Goal: Task Accomplishment & Management: Complete application form

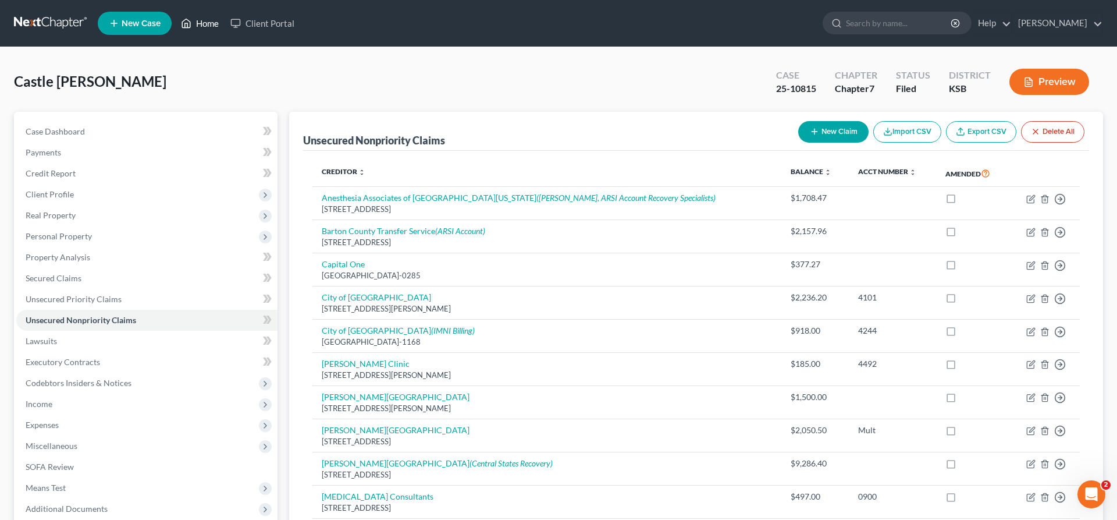
click at [214, 24] on link "Home" at bounding box center [199, 23] width 49 height 21
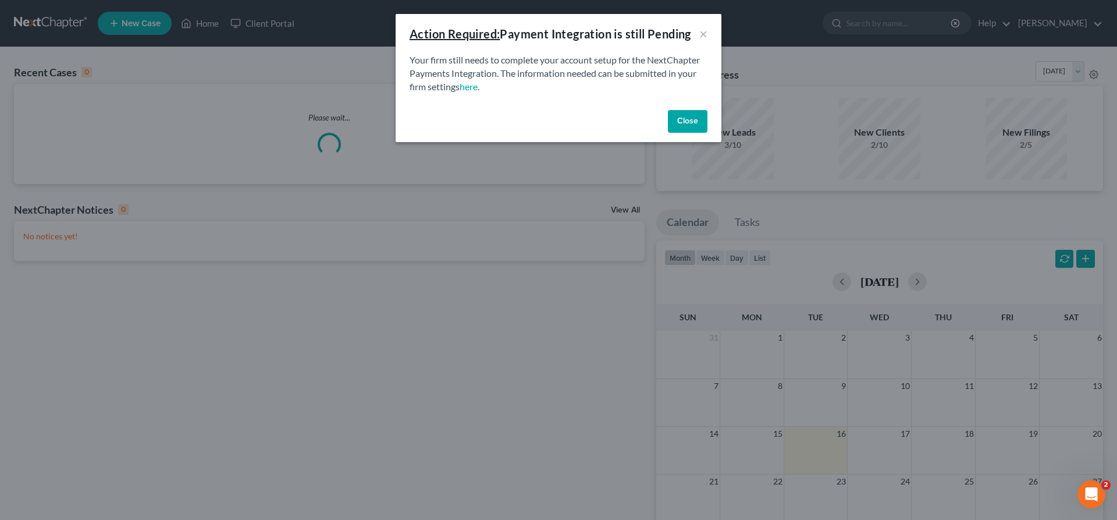
drag, startPoint x: 701, startPoint y: 123, endPoint x: 680, endPoint y: 115, distance: 21.9
click at [699, 120] on button "Close" at bounding box center [688, 121] width 40 height 23
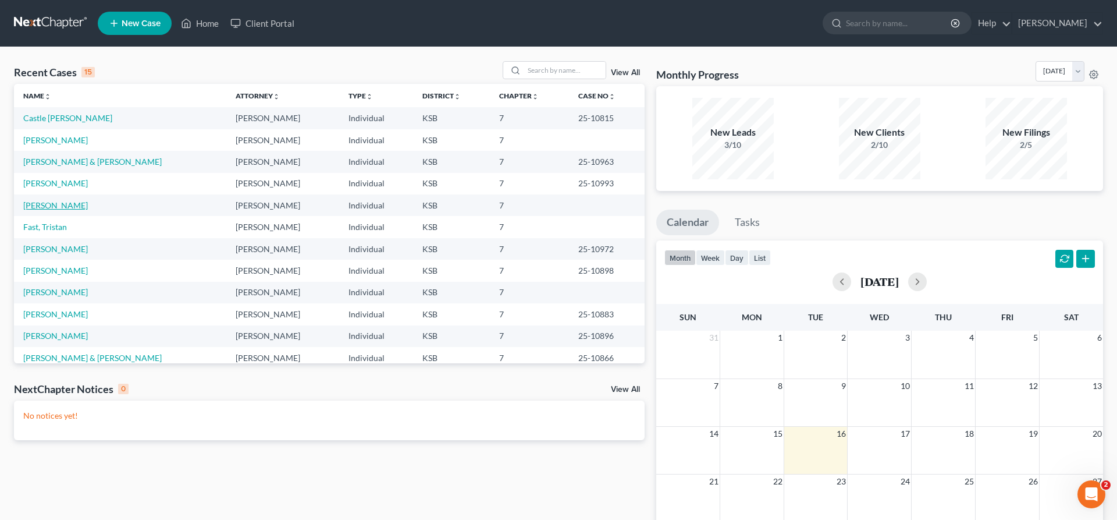
click at [55, 204] on link "[PERSON_NAME]" at bounding box center [55, 205] width 65 height 10
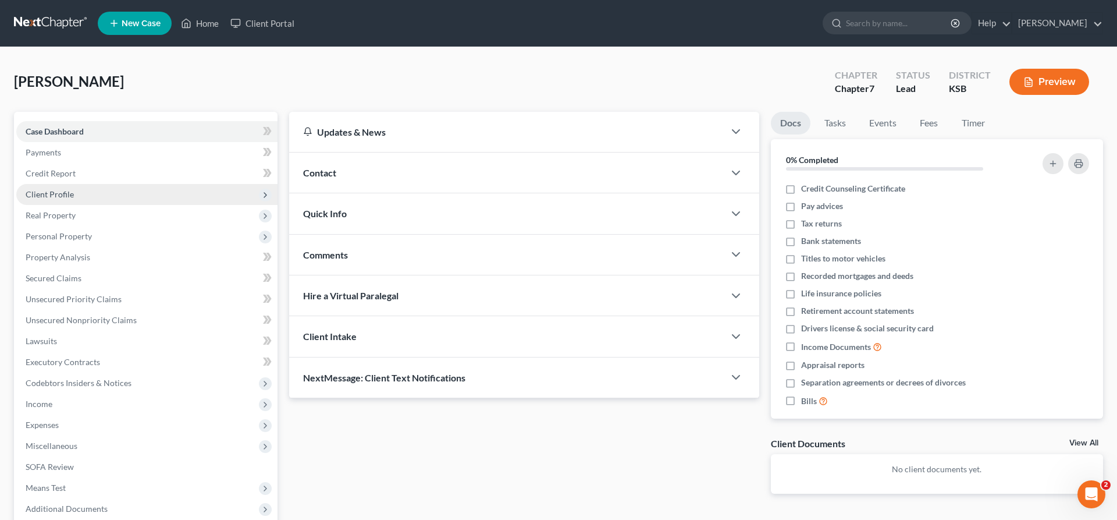
click at [48, 194] on span "Client Profile" at bounding box center [50, 194] width 48 height 10
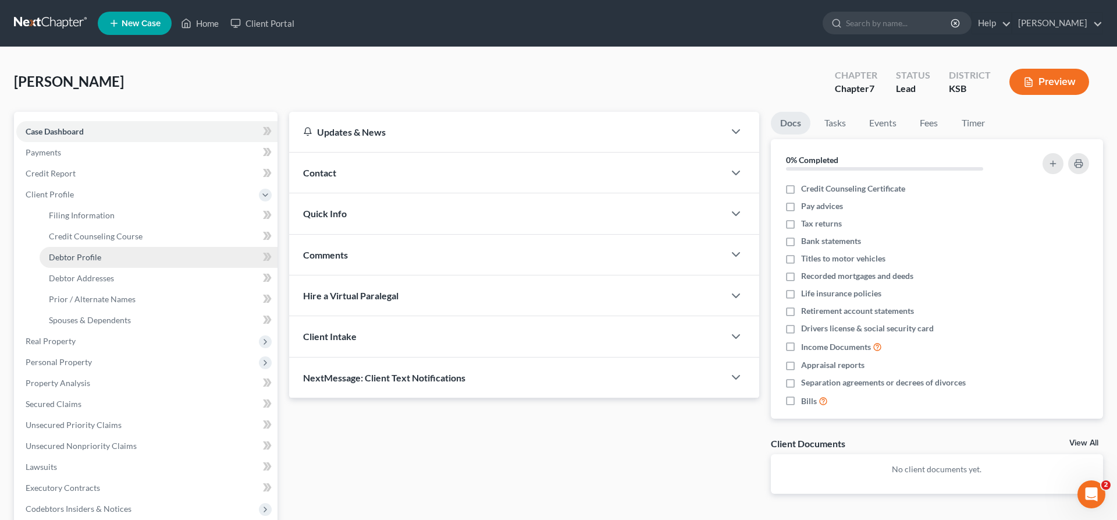
click at [71, 257] on span "Debtor Profile" at bounding box center [75, 257] width 52 height 10
select select "0"
select select "1"
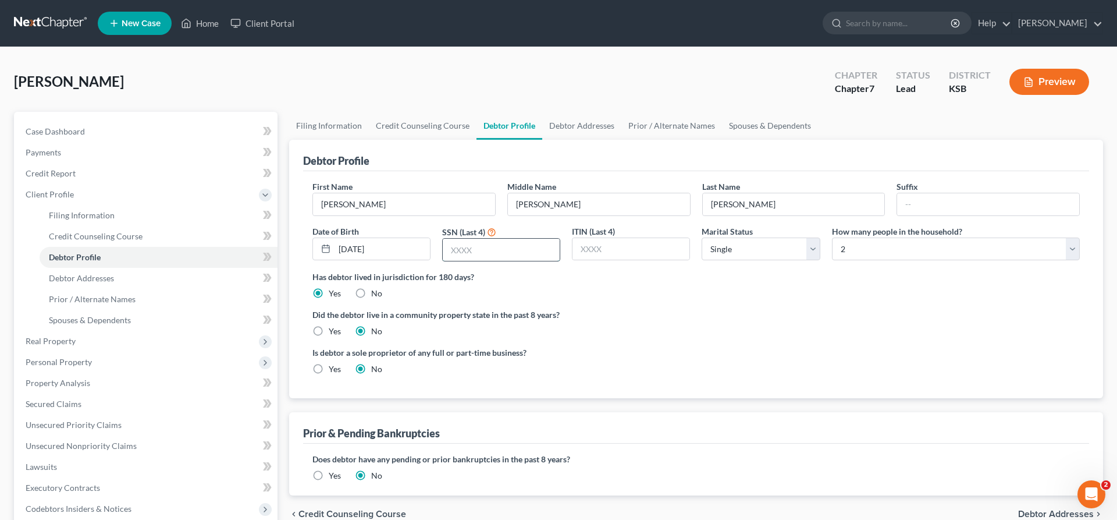
click at [461, 251] on input "text" at bounding box center [501, 250] width 117 height 22
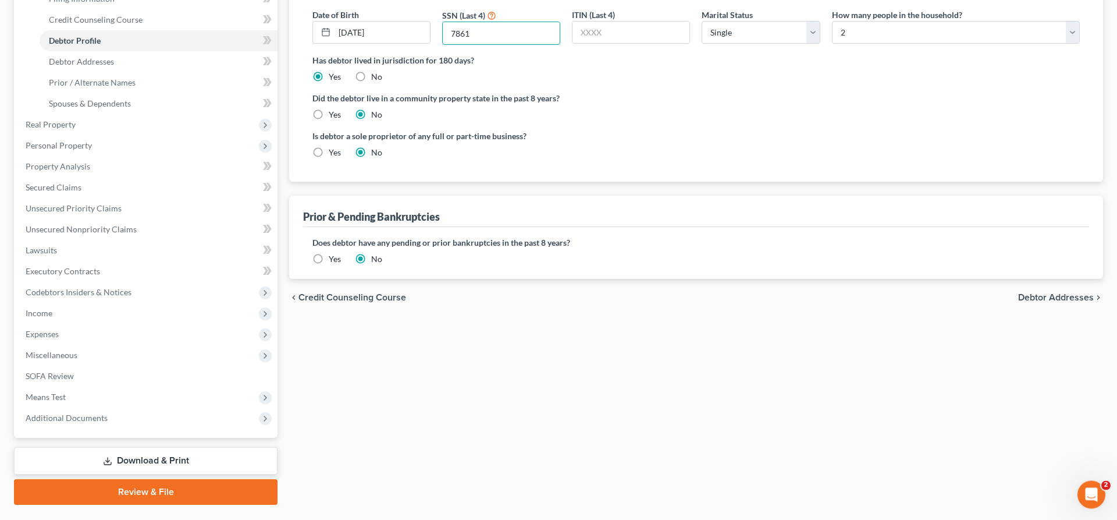
scroll to position [237, 0]
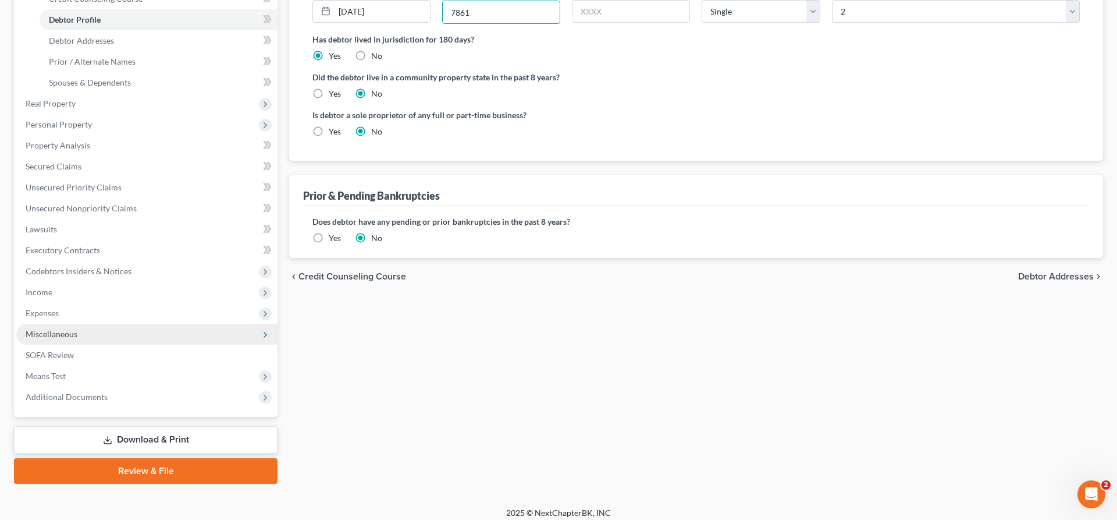
type input "7861"
click at [49, 336] on span "Miscellaneous" at bounding box center [52, 334] width 52 height 10
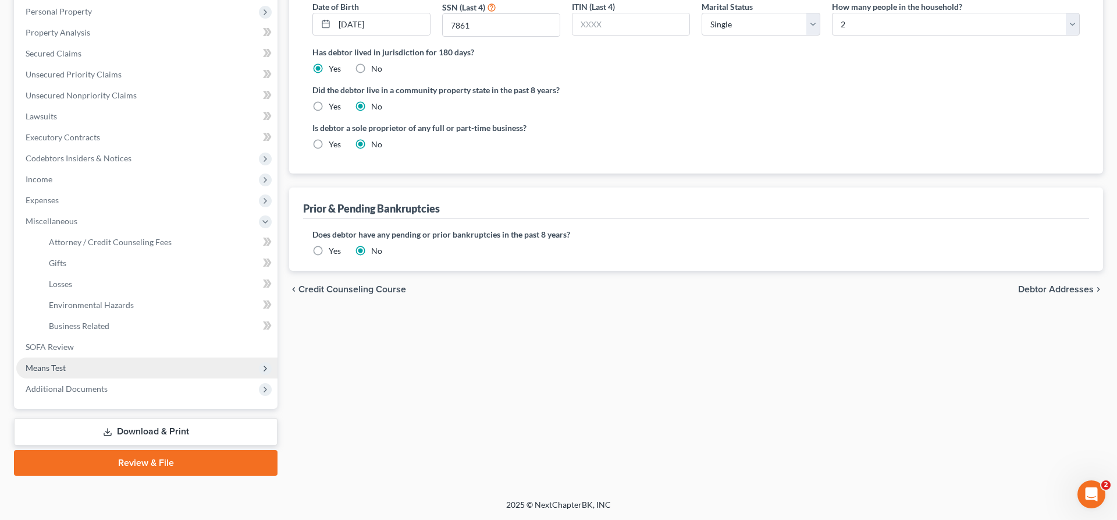
scroll to position [223, 0]
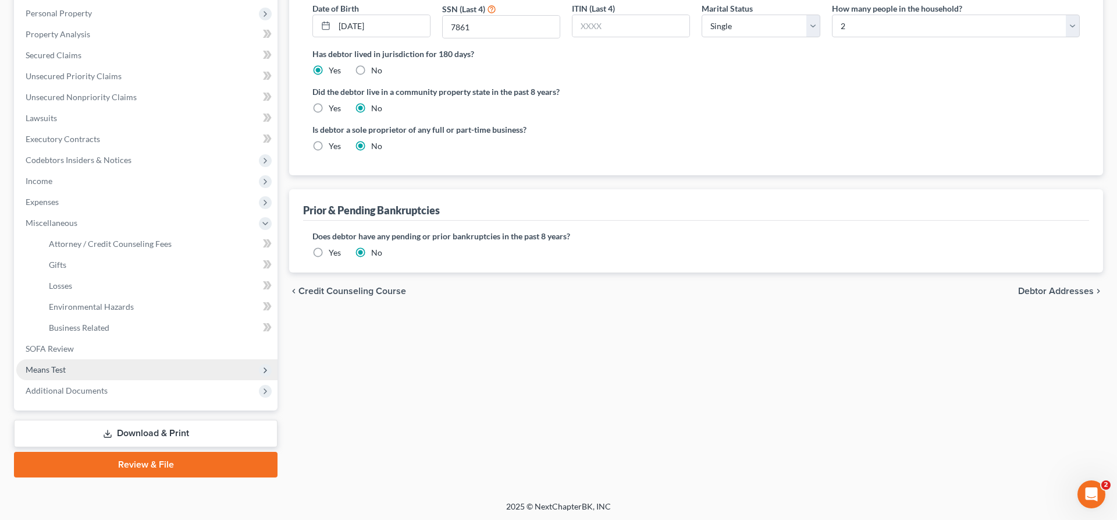
click at [59, 369] on span "Means Test" at bounding box center [46, 369] width 40 height 10
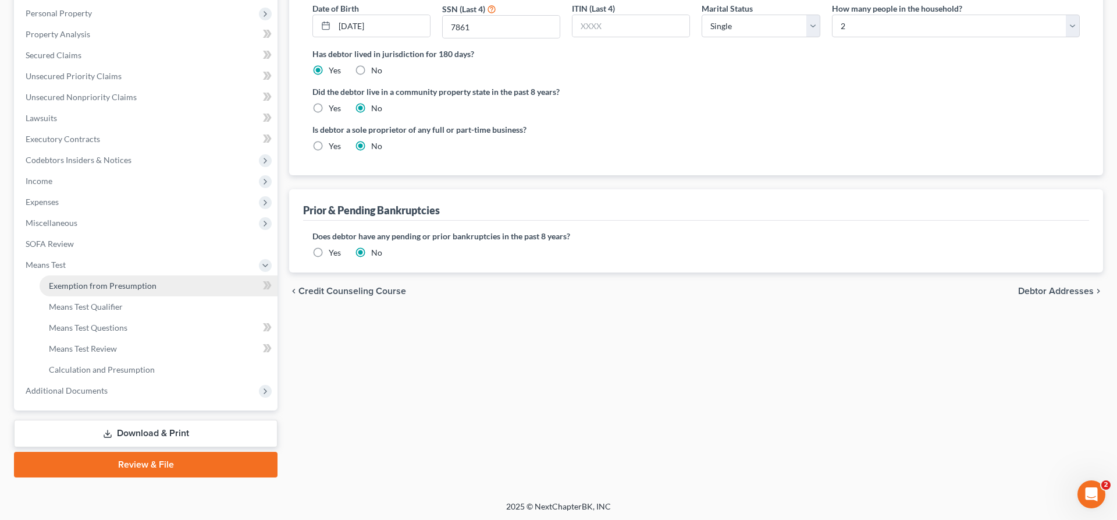
click at [70, 283] on span "Exemption from Presumption" at bounding box center [103, 285] width 108 height 10
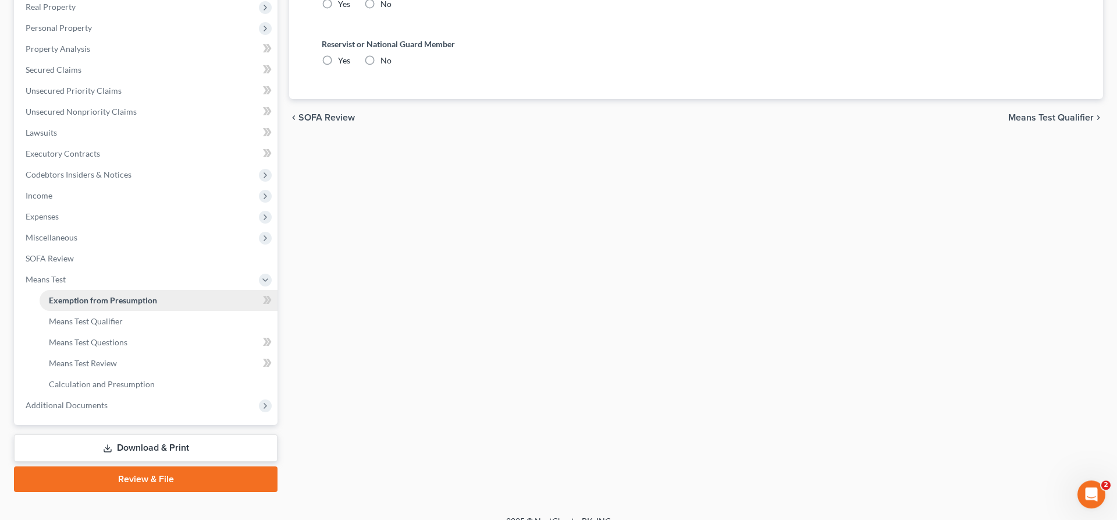
radio input "true"
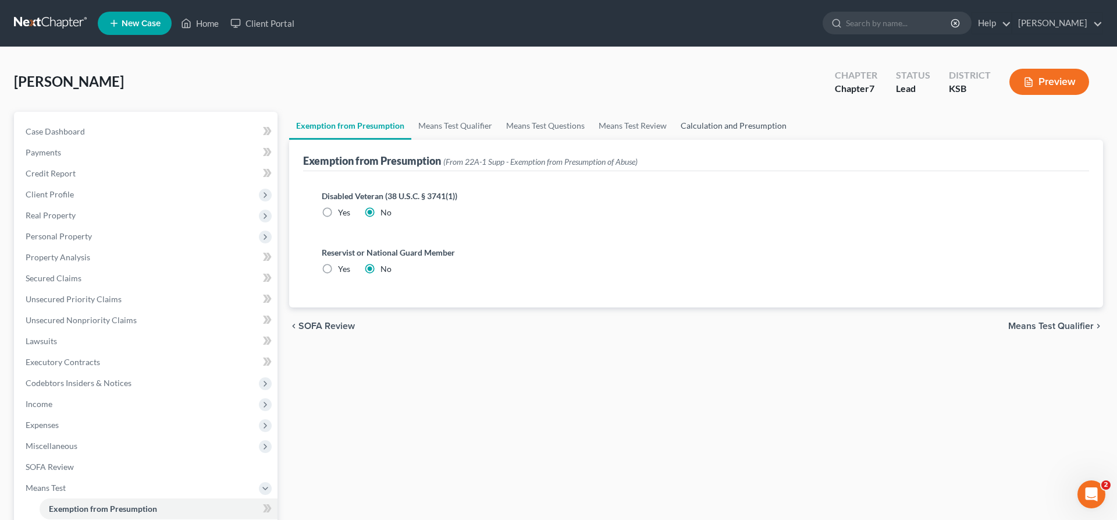
click at [723, 125] on link "Calculation and Presumption" at bounding box center [734, 126] width 120 height 28
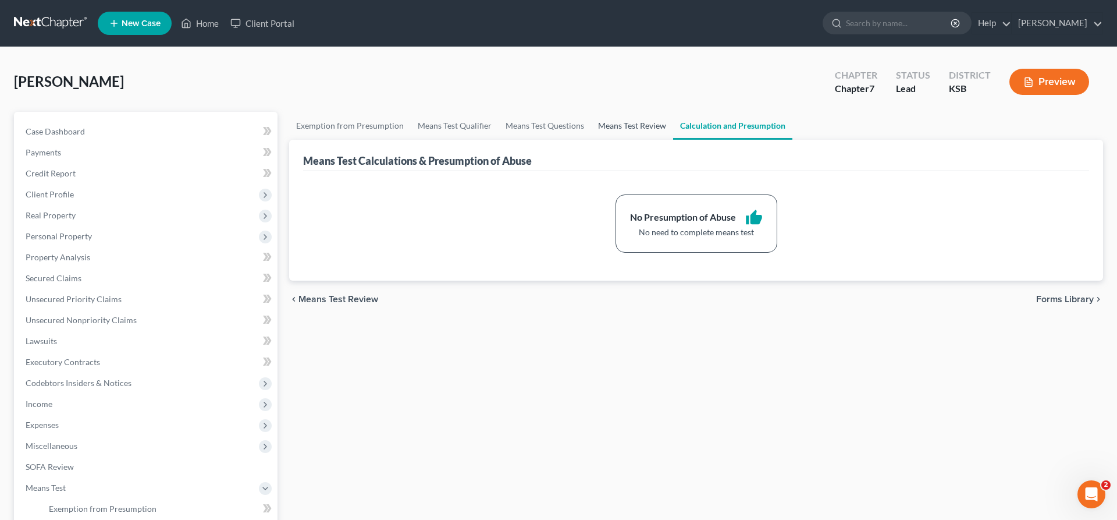
click at [610, 123] on link "Means Test Review" at bounding box center [632, 126] width 82 height 28
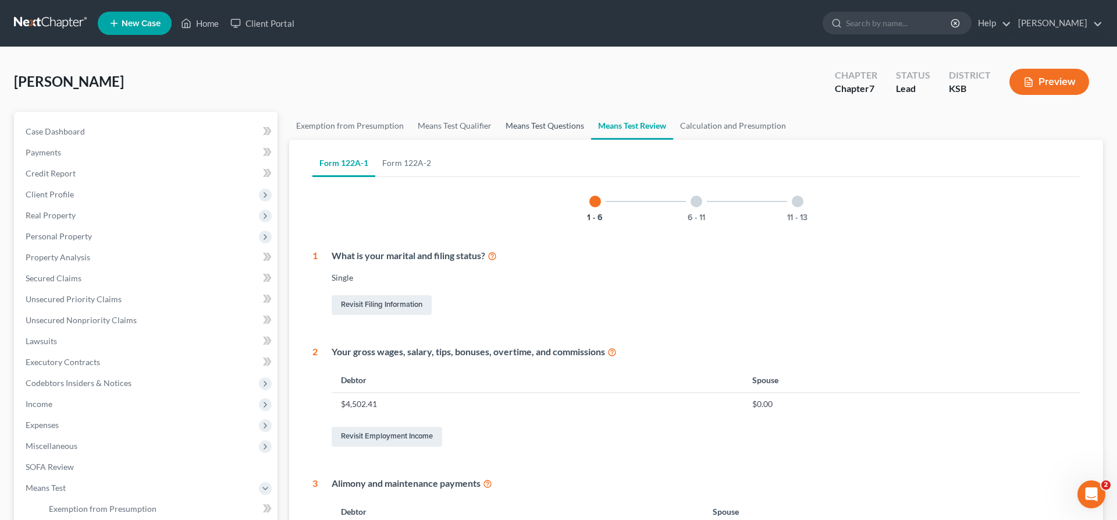
click at [548, 118] on link "Means Test Questions" at bounding box center [545, 126] width 93 height 28
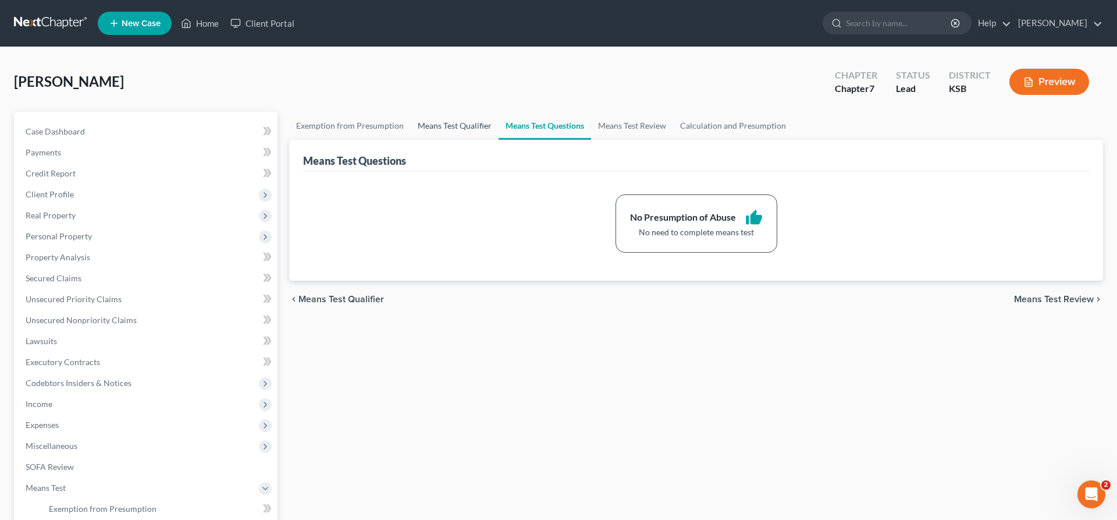
click at [477, 122] on link "Means Test Qualifier" at bounding box center [455, 126] width 88 height 28
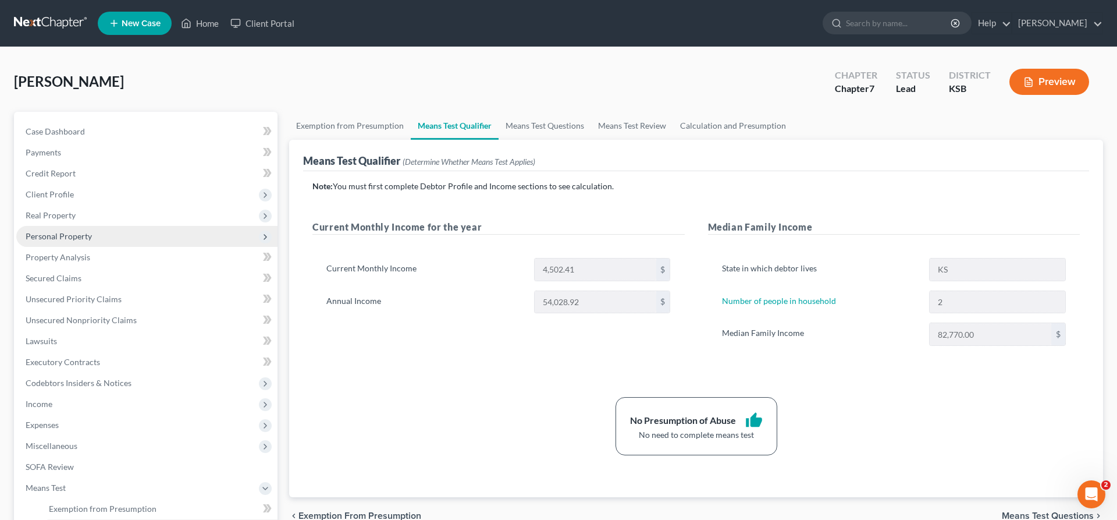
click at [67, 230] on span "Personal Property" at bounding box center [146, 236] width 261 height 21
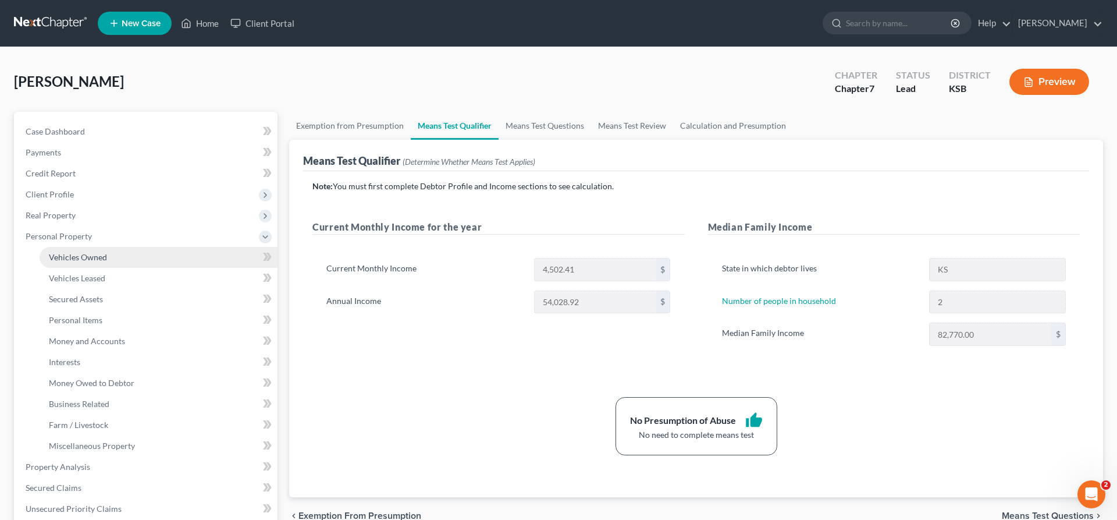
click at [87, 255] on span "Vehicles Owned" at bounding box center [78, 257] width 58 height 10
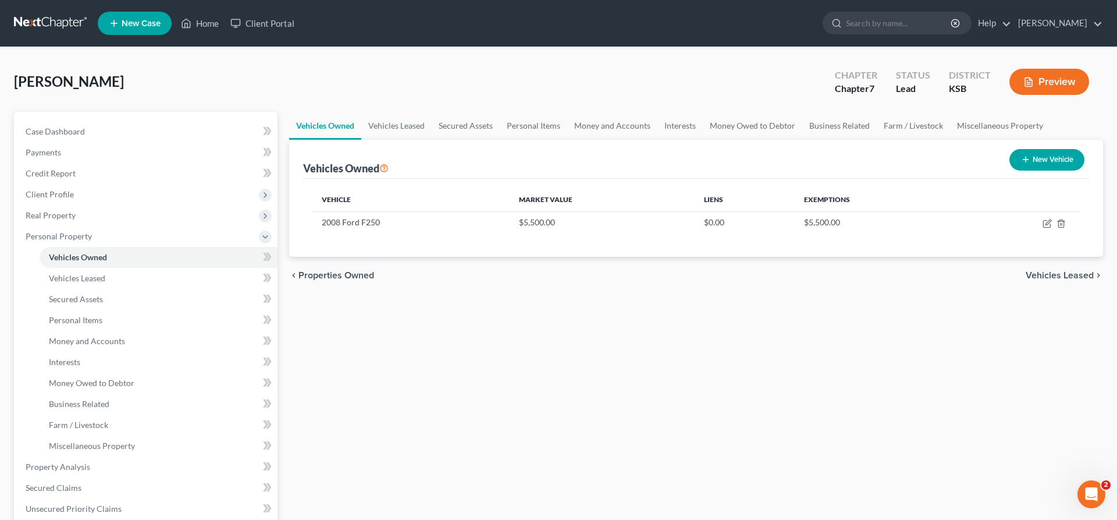
drag, startPoint x: 1044, startPoint y: 158, endPoint x: 1025, endPoint y: 161, distance: 18.8
click at [1043, 158] on button "New Vehicle" at bounding box center [1047, 160] width 75 height 22
select select "0"
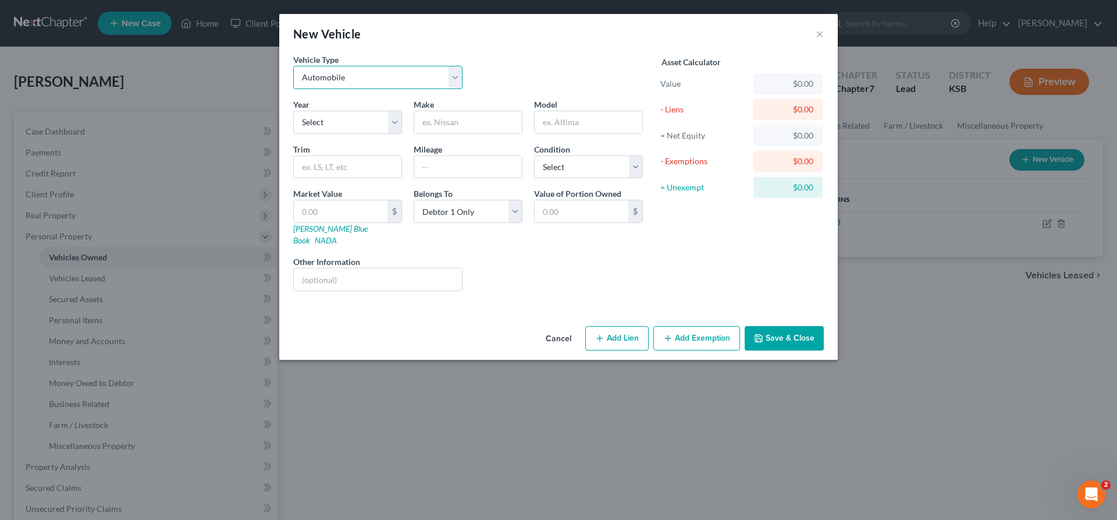
click at [293, 66] on select "Select Automobile Truck Trailer Watercraft Aircraft Motor Home Atv Other Vehicle" at bounding box center [377, 77] width 169 height 23
select select "5"
click option "Motor Home" at bounding box center [0, 0] width 0 height 0
click at [293, 111] on select "Select 2026 2025 2024 2023 2022 2021 2020 2019 2018 2017 2016 2015 2014 2013 20…" at bounding box center [347, 122] width 109 height 23
select select "6"
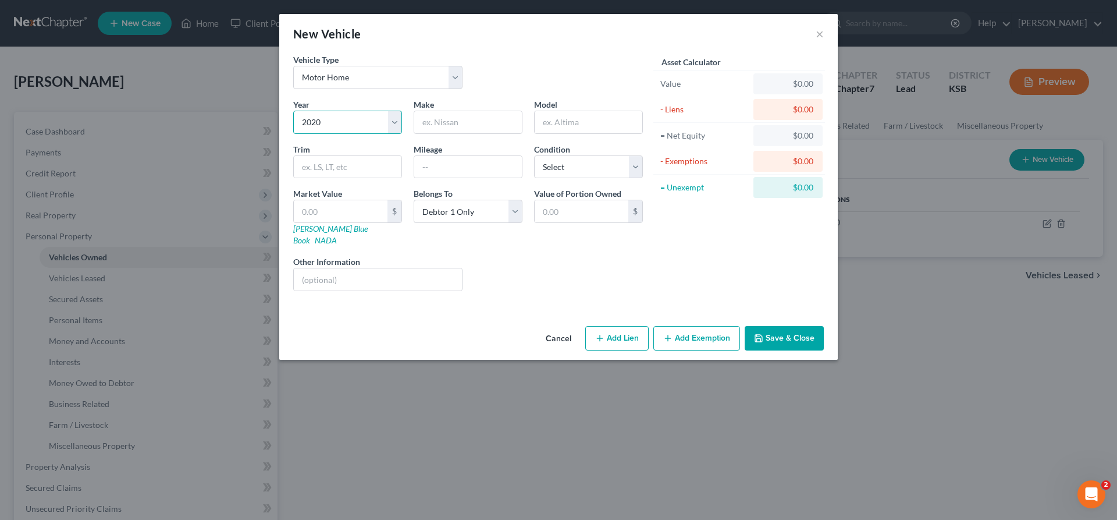
click option "2020" at bounding box center [0, 0] width 0 height 0
click at [434, 120] on input "text" at bounding box center [468, 122] width 108 height 22
type input "[PERSON_NAME] Flight"
select select "2"
type input "1"
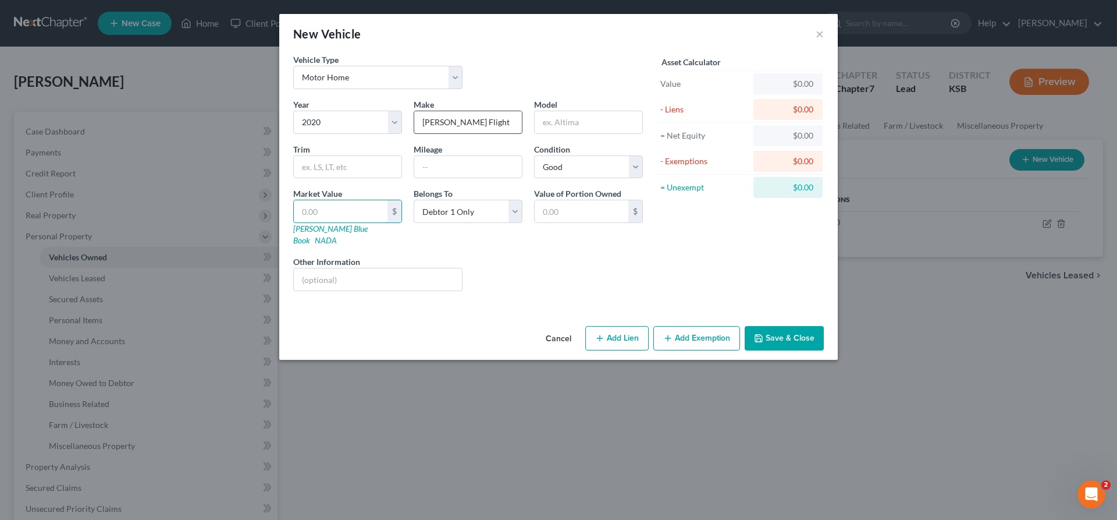
type input "1.00"
type input "13"
type input "13.00"
type input "130"
type input "130.00"
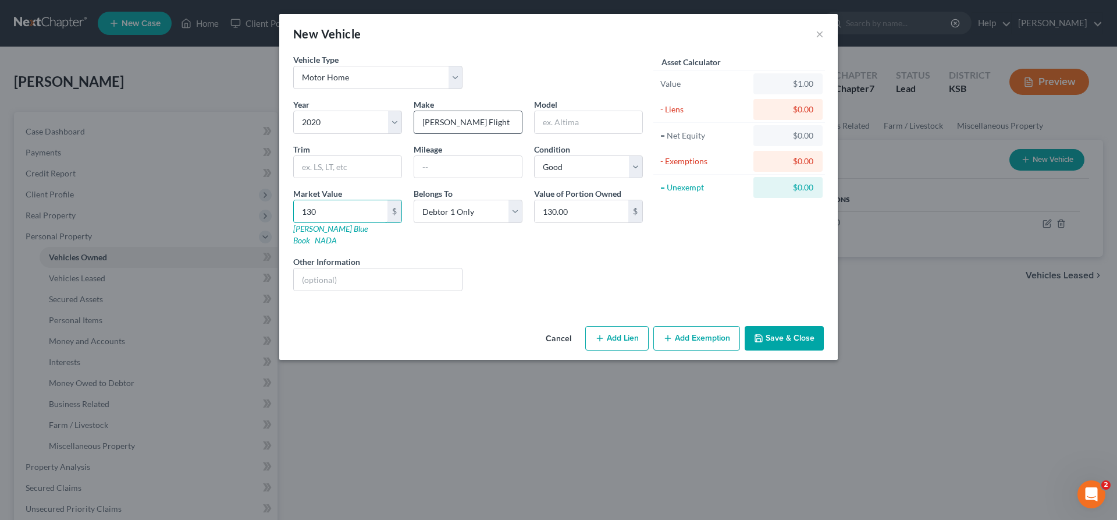
type input "1300"
type input "1,300.00"
type input "1,3000"
type input "13,000.00"
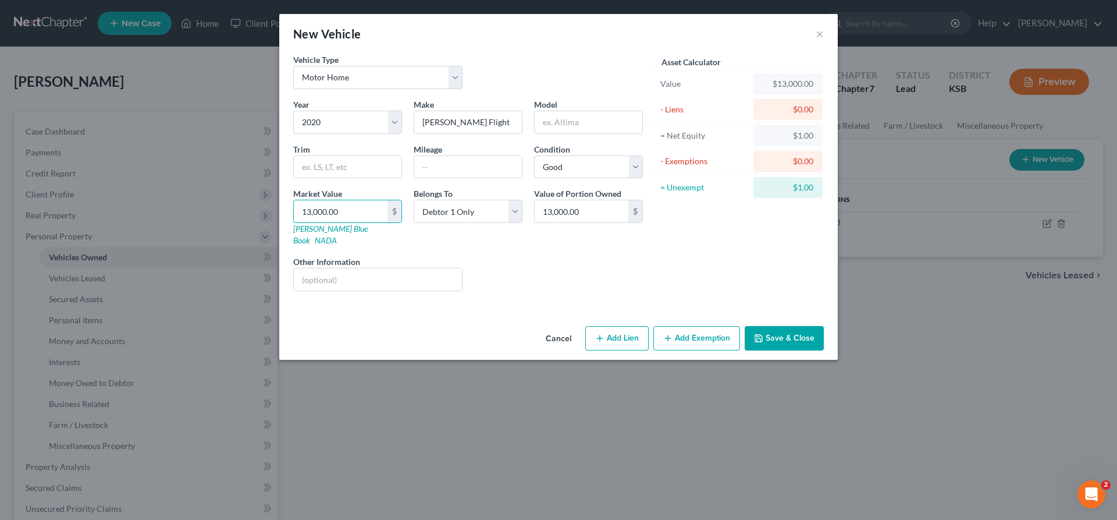
drag, startPoint x: 775, startPoint y: 317, endPoint x: 773, endPoint y: 325, distance: 7.8
click at [775, 326] on button "Save & Close" at bounding box center [784, 338] width 79 height 24
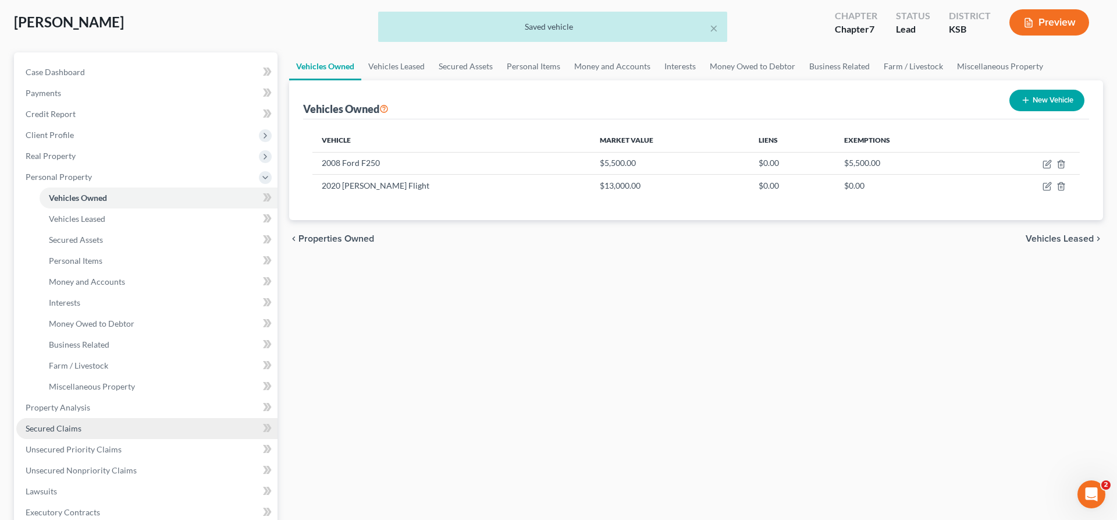
click at [79, 429] on span "Secured Claims" at bounding box center [54, 428] width 56 height 10
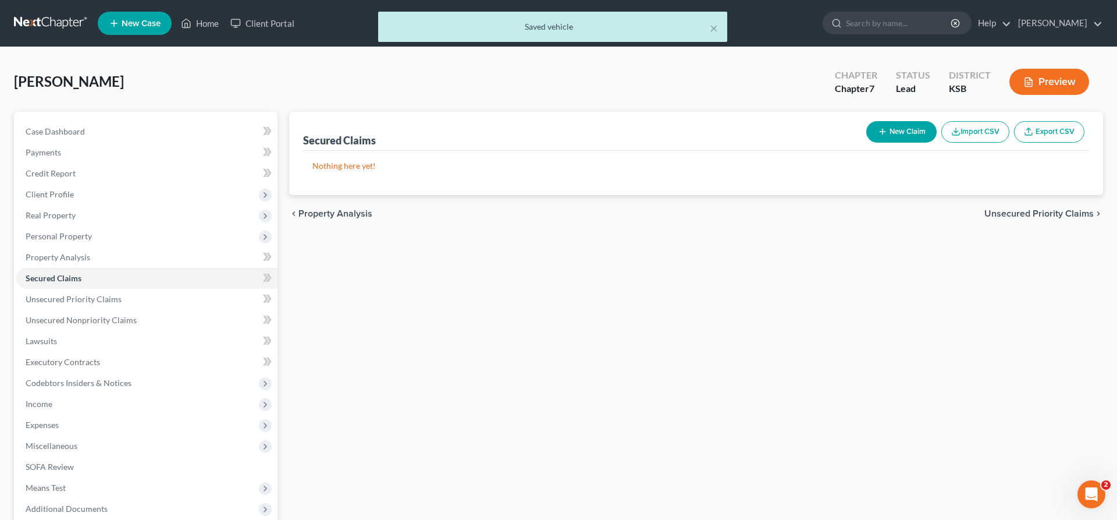
click at [886, 129] on button "New Claim" at bounding box center [901, 132] width 70 height 22
select select "0"
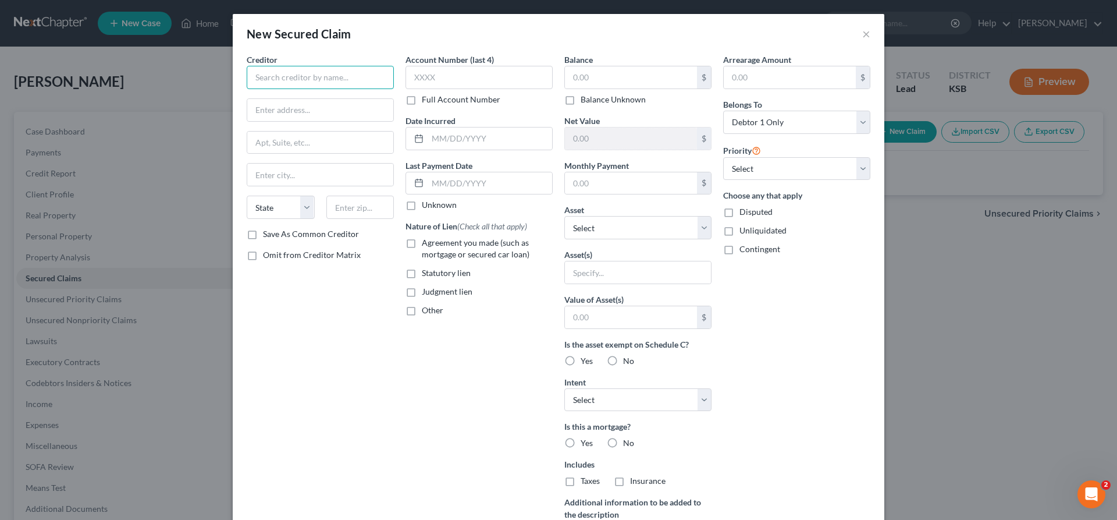
click at [362, 79] on input "text" at bounding box center [320, 77] width 147 height 23
type input "Equity Bank"
click at [303, 108] on input "text" at bounding box center [320, 110] width 146 height 22
paste input "[STREET_ADDRESS]"
type input "[STREET_ADDRESS]"
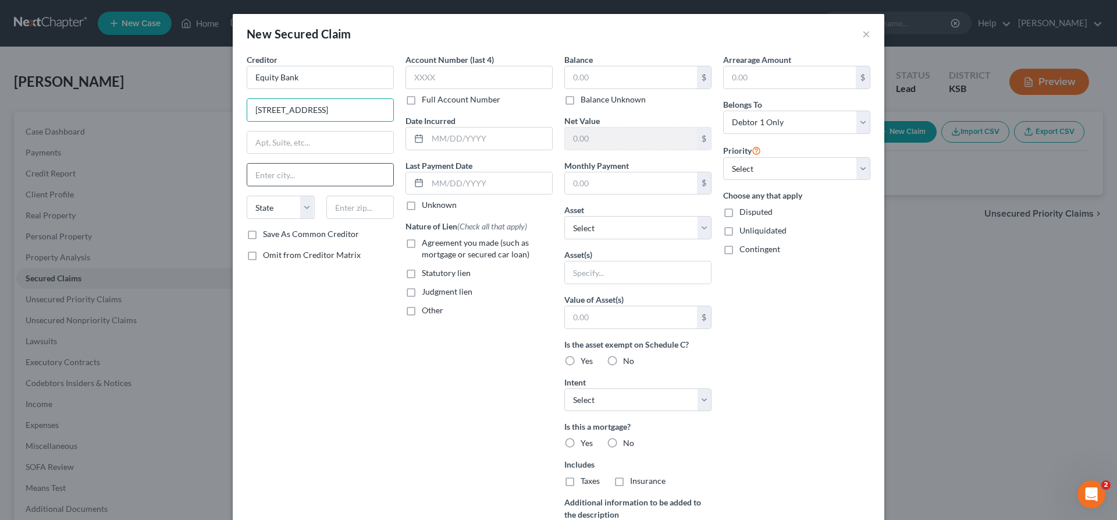
click at [308, 175] on input "text" at bounding box center [320, 175] width 146 height 22
type input "Wichita"
select select "17"
type input "67212"
click at [645, 70] on input "text" at bounding box center [631, 77] width 132 height 22
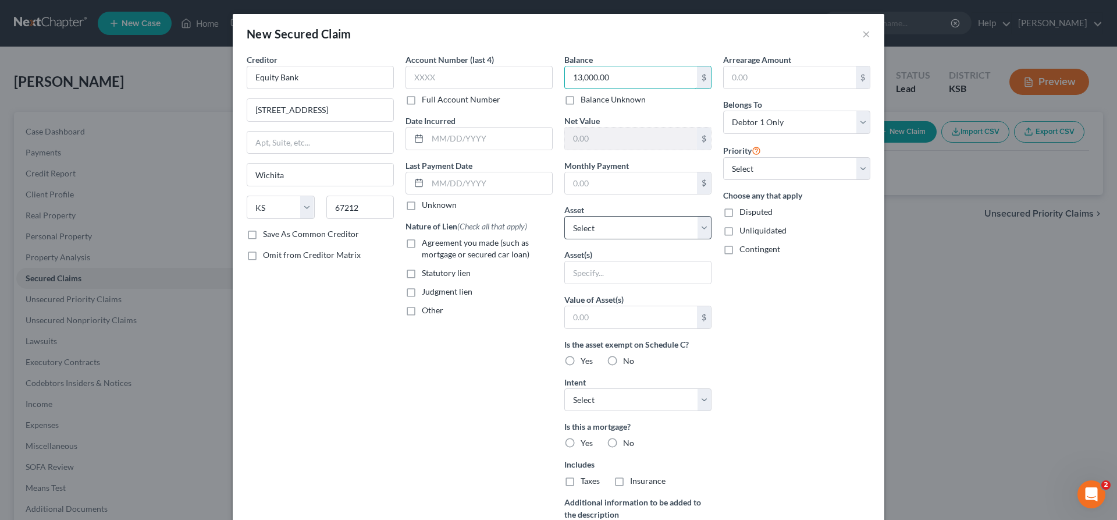
type input "13,000.00"
click at [564, 216] on select "Select Other Multiple Assets Heartland Credit Union (Only in Girlfriends Name) …" at bounding box center [637, 227] width 147 height 23
select select "8"
click option "2020 [PERSON_NAME] Flight - $13000.0" at bounding box center [0, 0] width 0 height 0
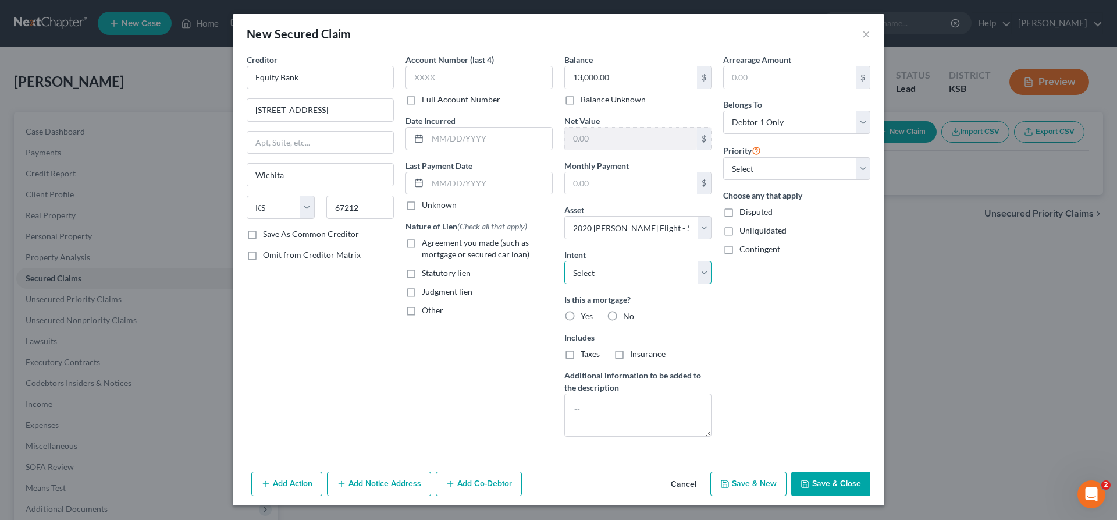
click at [564, 261] on select "Select Surrender Redeem Reaffirm Avoid Other" at bounding box center [637, 272] width 147 height 23
select select "2"
click option "Reaffirm" at bounding box center [0, 0] width 0 height 0
drag, startPoint x: 612, startPoint y: 314, endPoint x: 600, endPoint y: 322, distance: 14.7
click at [623, 313] on label "No" at bounding box center [628, 316] width 11 height 12
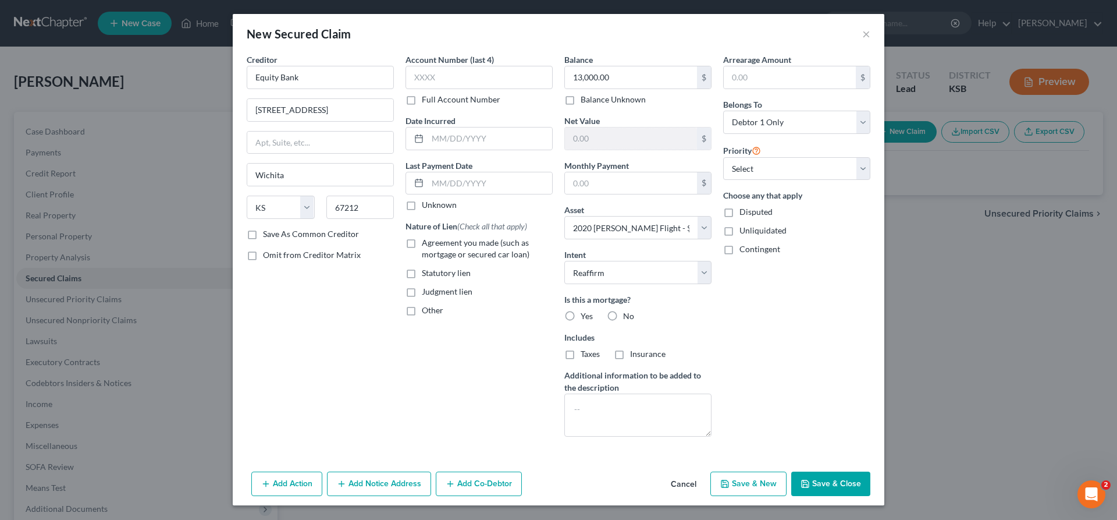
click at [628, 313] on input "No" at bounding box center [632, 314] width 8 height 8
radio input "true"
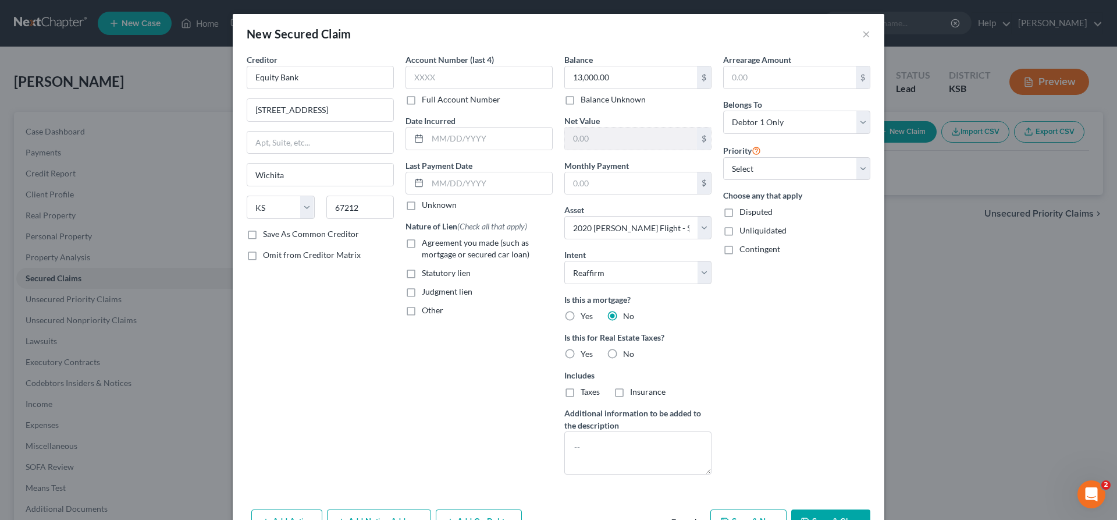
click at [623, 351] on label "No" at bounding box center [628, 354] width 11 height 12
click at [628, 351] on input "No" at bounding box center [632, 352] width 8 height 8
radio input "true"
click at [422, 240] on label "Agreement you made (such as mortgage or secured car loan)" at bounding box center [487, 248] width 131 height 23
click at [427, 240] on input "Agreement you made (such as mortgage or secured car loan)" at bounding box center [431, 241] width 8 height 8
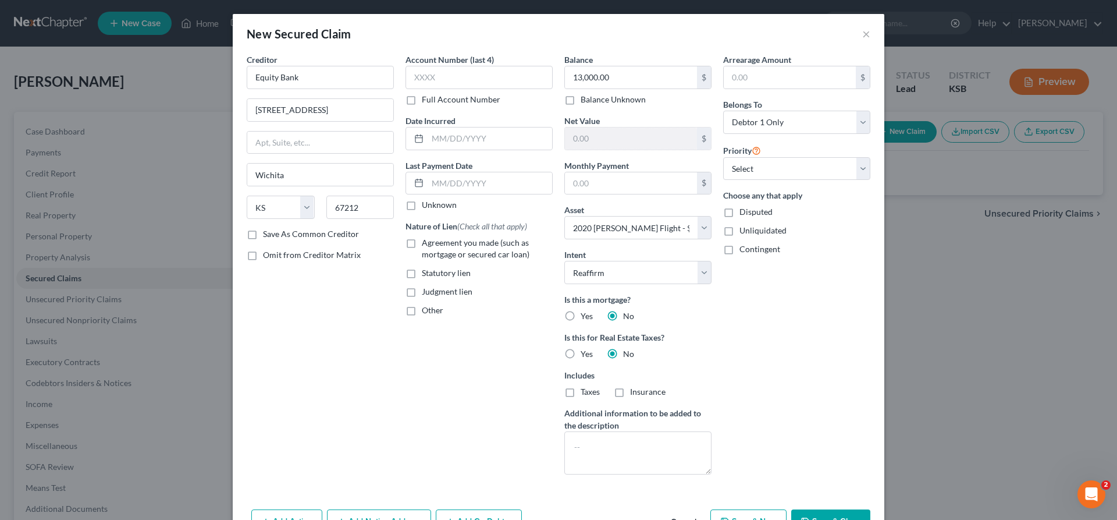
checkbox input "true"
click at [635, 183] on input "text" at bounding box center [631, 183] width 132 height 22
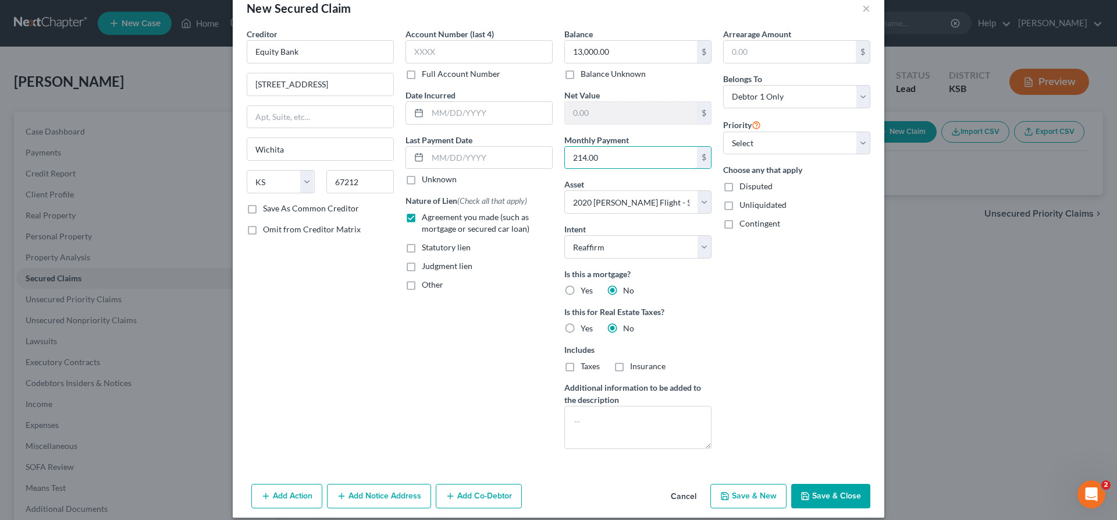
scroll to position [37, 0]
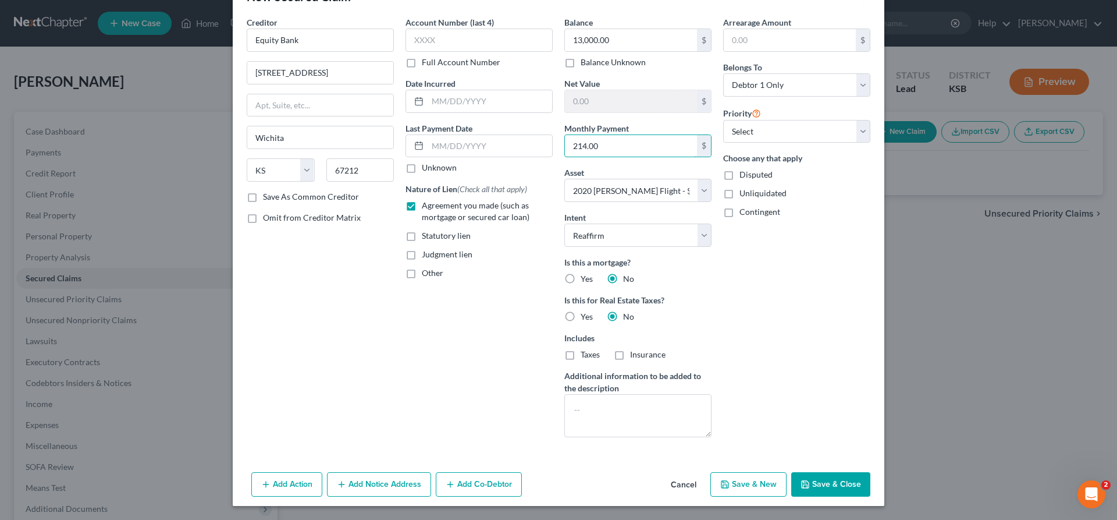
type input "214.00"
click at [832, 485] on button "Save & Close" at bounding box center [830, 484] width 79 height 24
select select
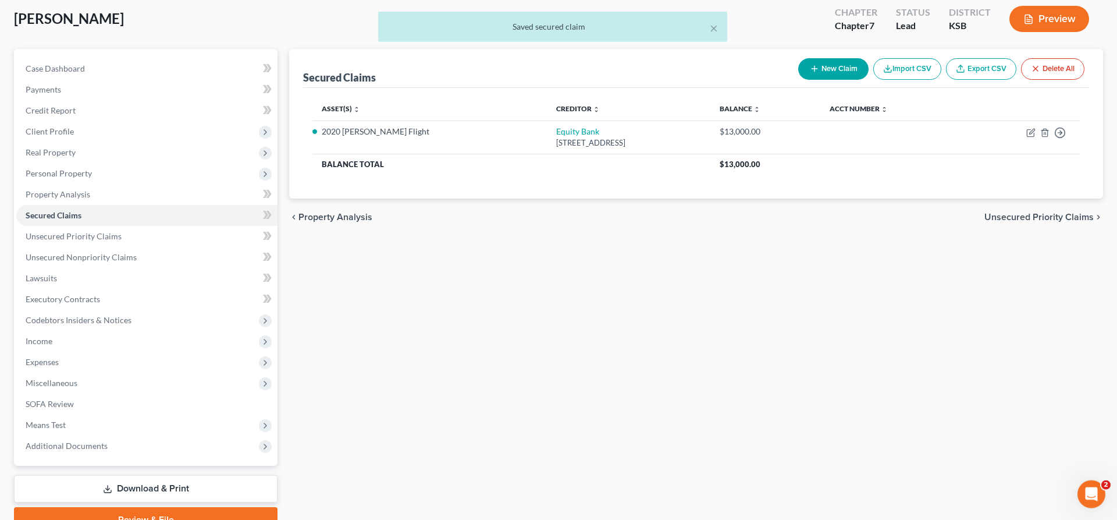
scroll to position [119, 0]
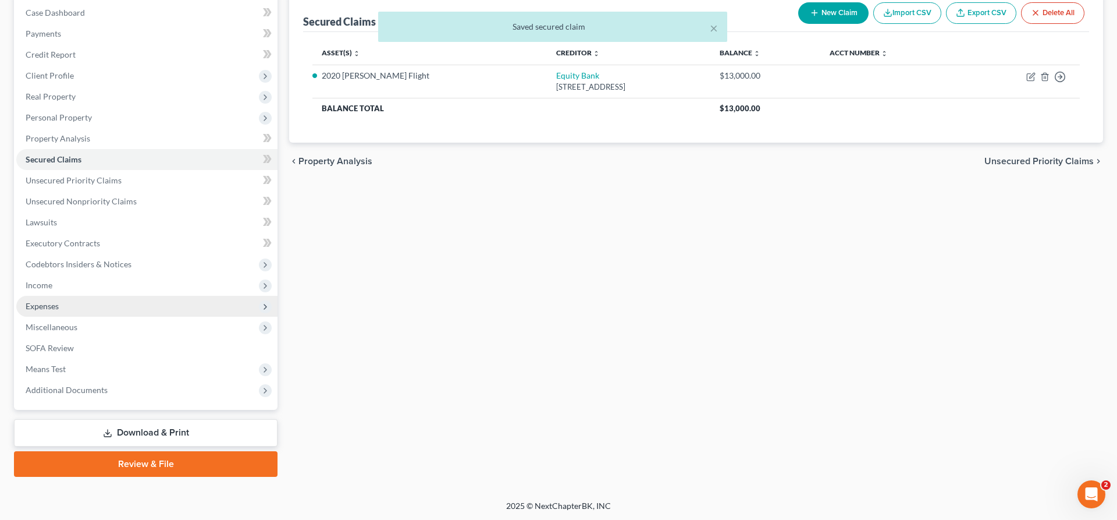
click at [52, 309] on span "Expenses" at bounding box center [42, 306] width 33 height 10
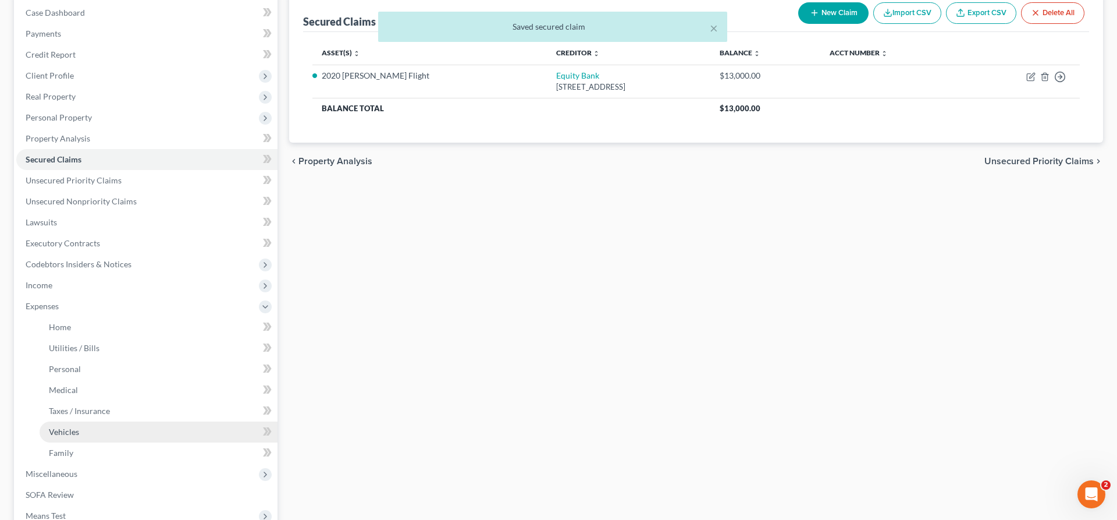
click at [70, 434] on span "Vehicles" at bounding box center [64, 432] width 30 height 10
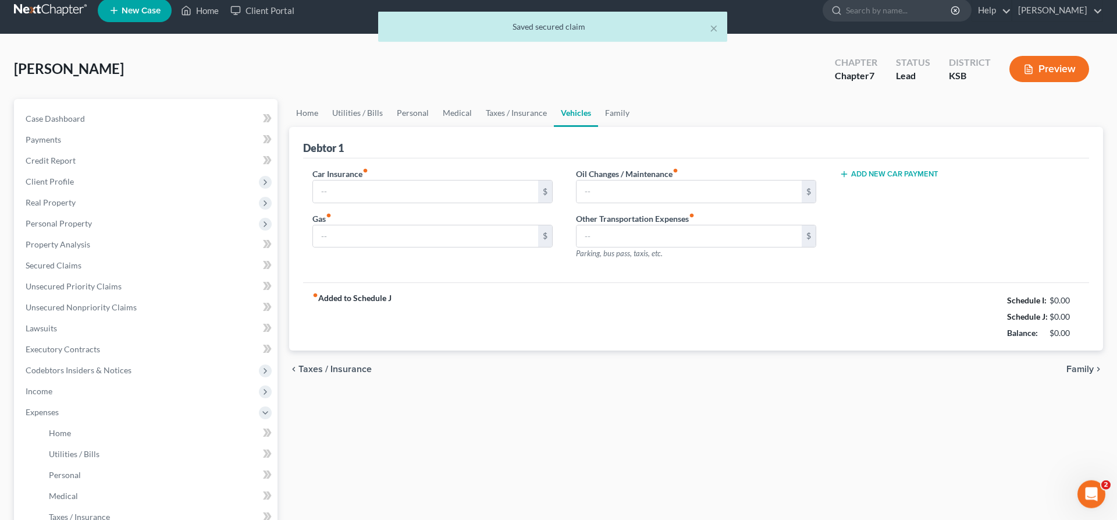
type input "220.00"
type input "300.00"
type input "150.00"
type input "0.00"
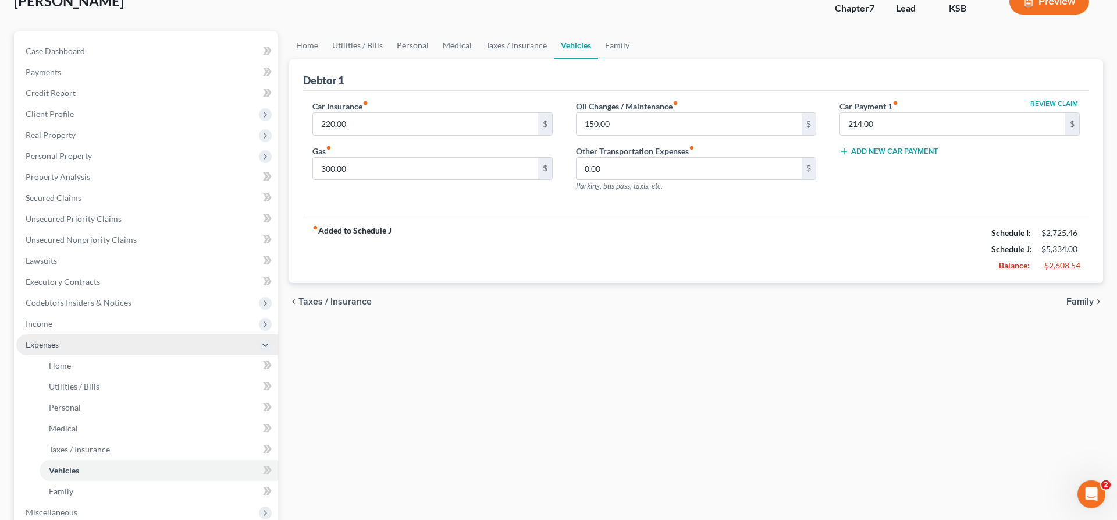
scroll to position [237, 0]
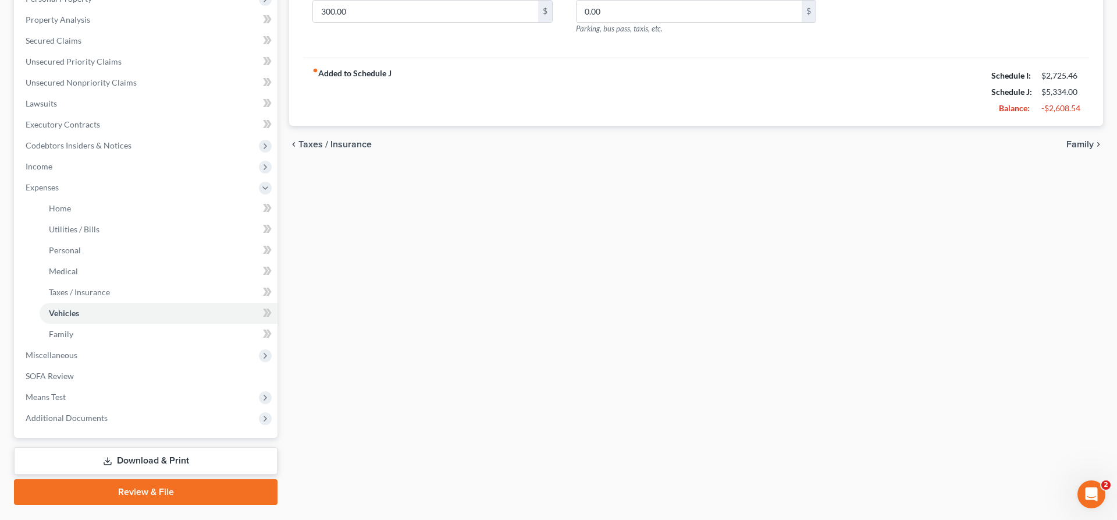
click at [119, 459] on link "Download & Print" at bounding box center [146, 460] width 264 height 27
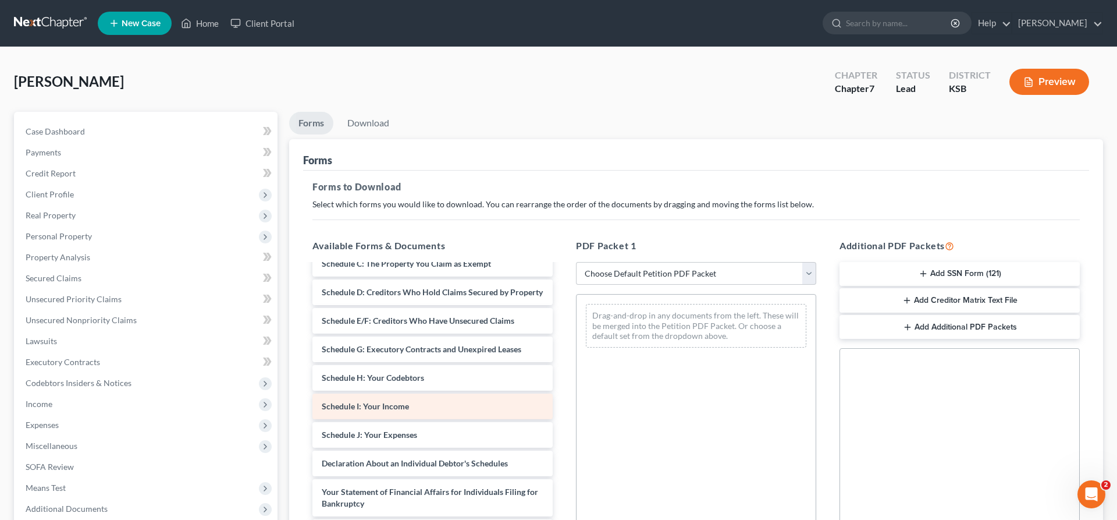
scroll to position [178, 0]
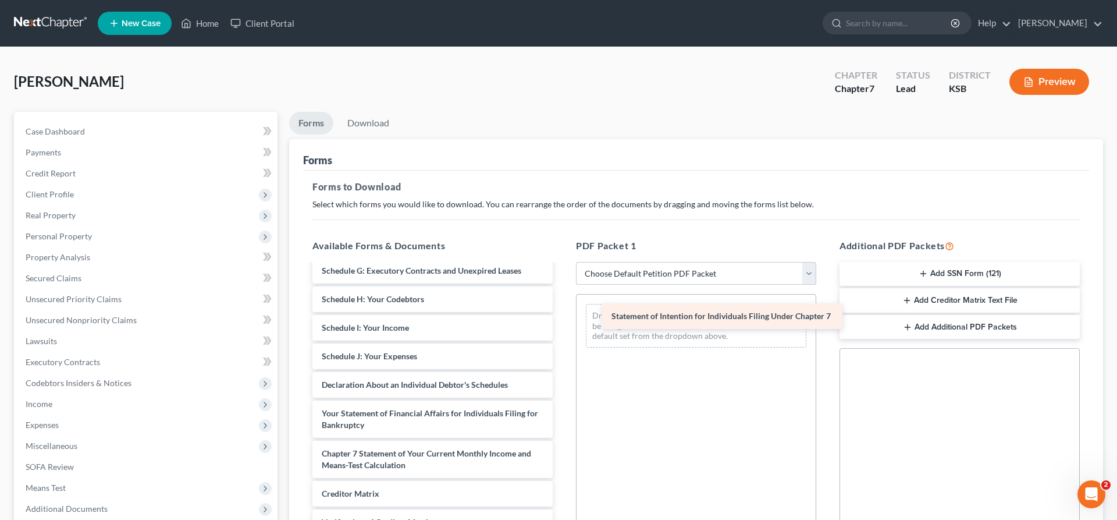
drag, startPoint x: 403, startPoint y: 456, endPoint x: 676, endPoint y: 322, distance: 303.7
click at [562, 322] on div "Statement of Intention for Individuals Filing Under Chapter 7 Voluntary Petitio…" at bounding box center [432, 345] width 259 height 517
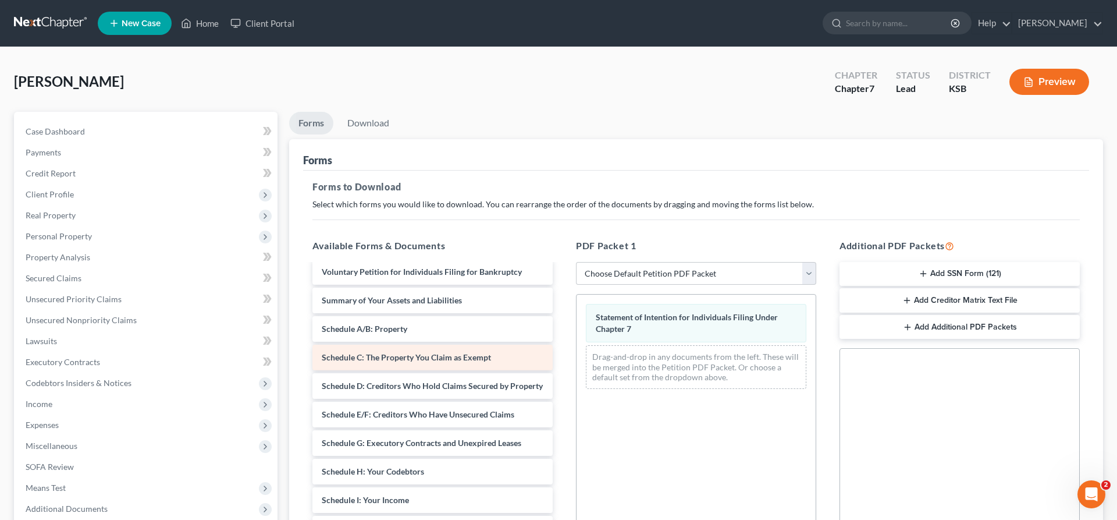
scroll to position [0, 0]
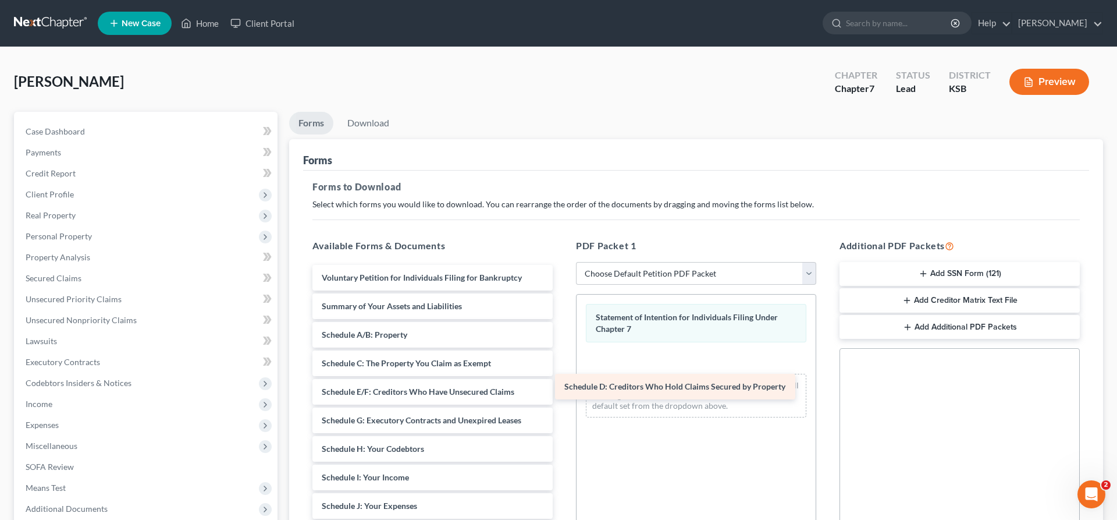
drag, startPoint x: 426, startPoint y: 387, endPoint x: 667, endPoint y: 382, distance: 241.0
click at [562, 382] on div "Schedule D: Creditors Who Hold Claims Secured by Property Voluntary Petition fo…" at bounding box center [432, 509] width 259 height 488
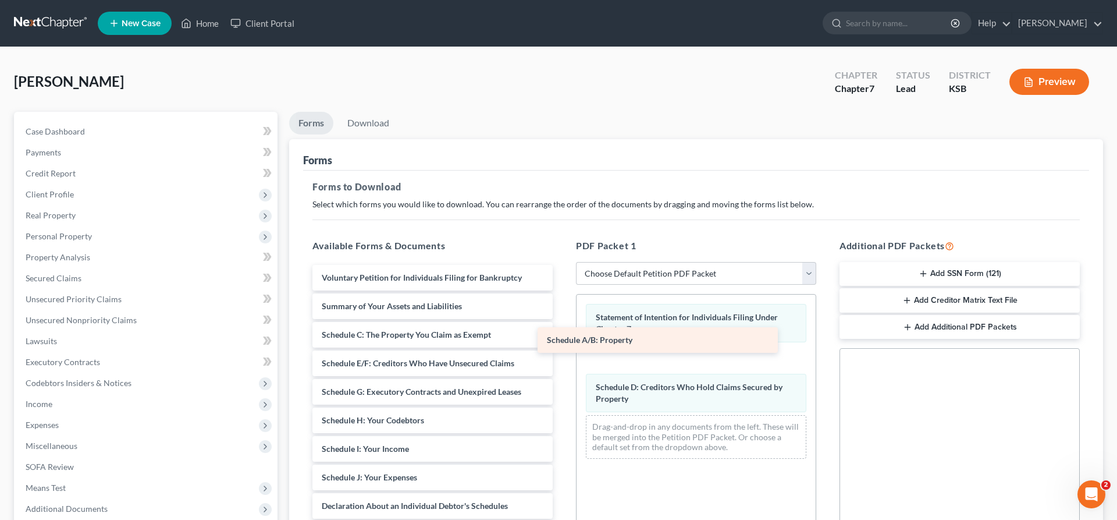
drag, startPoint x: 446, startPoint y: 330, endPoint x: 671, endPoint y: 336, distance: 225.3
click at [562, 336] on div "Schedule A/B: Property Voluntary Petition for Individuals Filing for Bankruptcy…" at bounding box center [432, 495] width 259 height 460
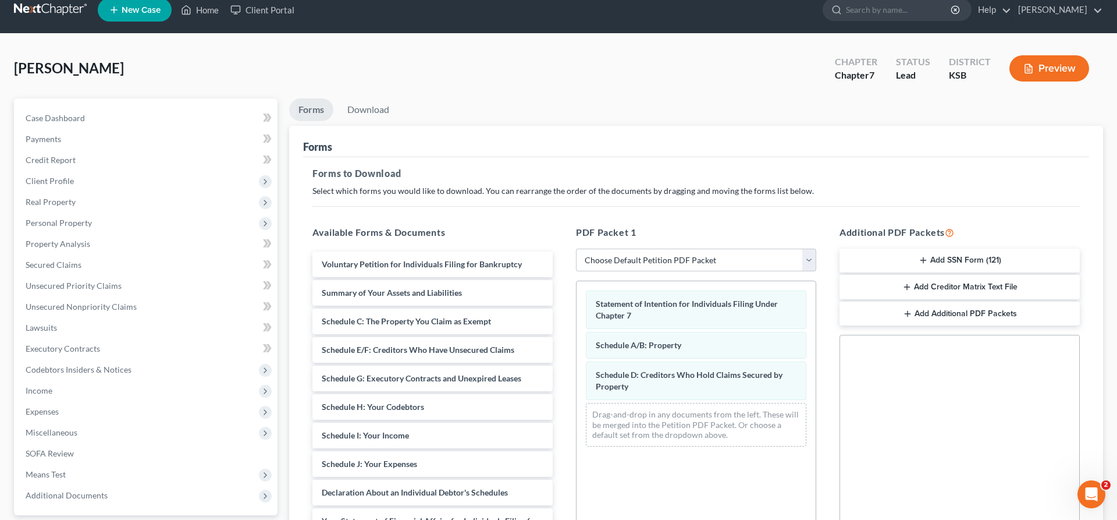
scroll to position [198, 0]
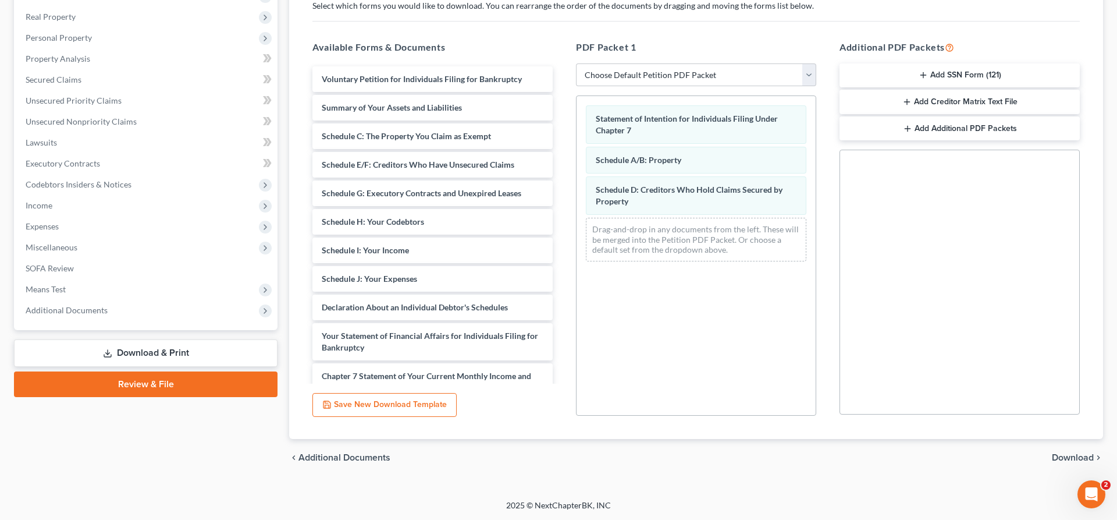
click at [1075, 454] on span "Download" at bounding box center [1073, 457] width 42 height 9
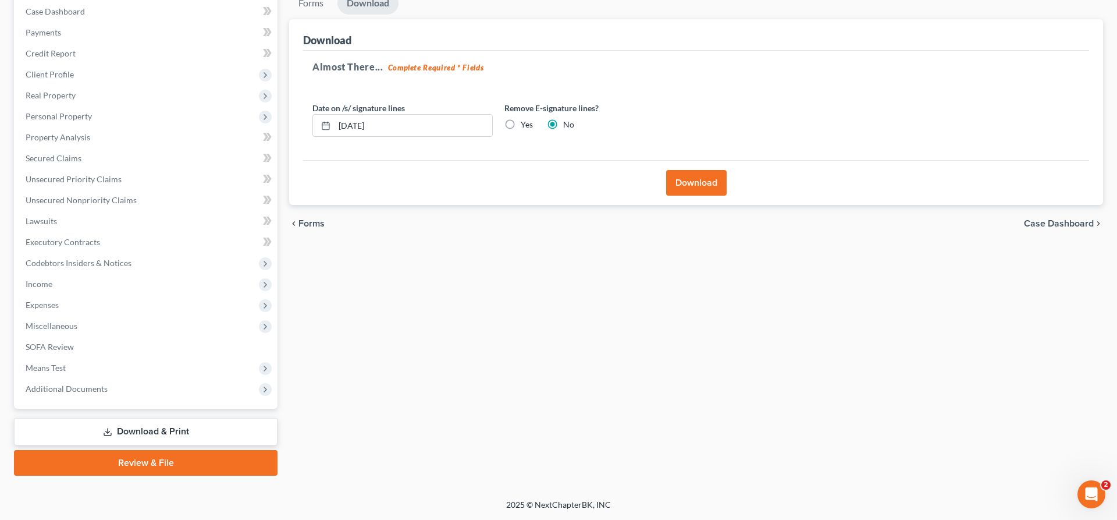
scroll to position [119, 0]
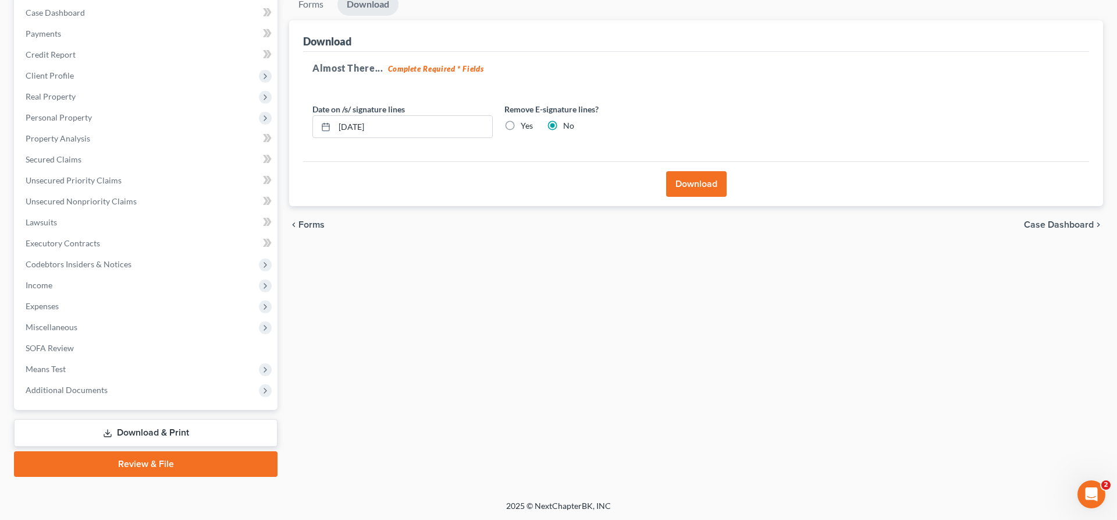
click at [704, 189] on button "Download" at bounding box center [696, 184] width 61 height 26
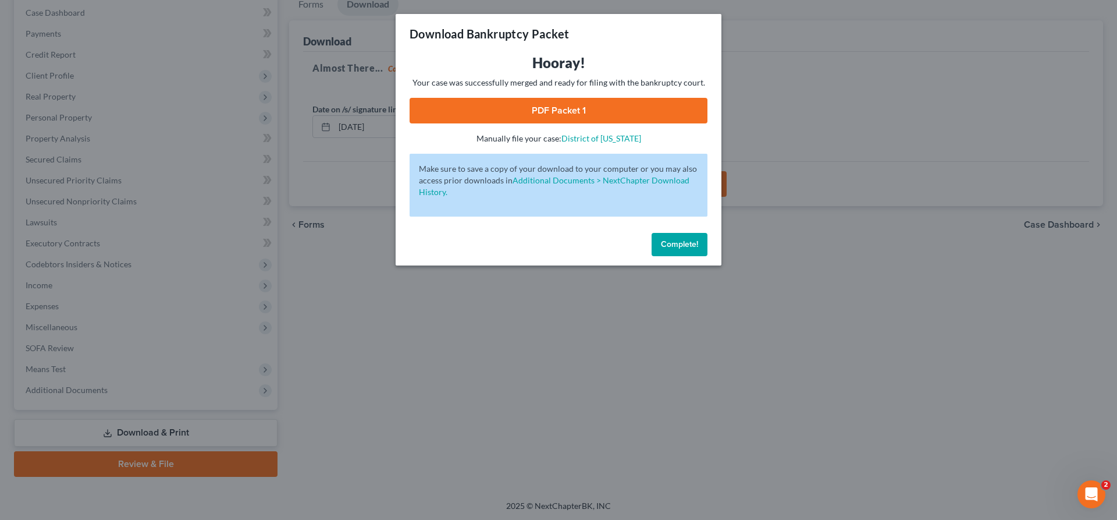
click at [559, 109] on link "PDF Packet 1" at bounding box center [559, 111] width 298 height 26
click at [677, 245] on span "Complete!" at bounding box center [679, 244] width 37 height 10
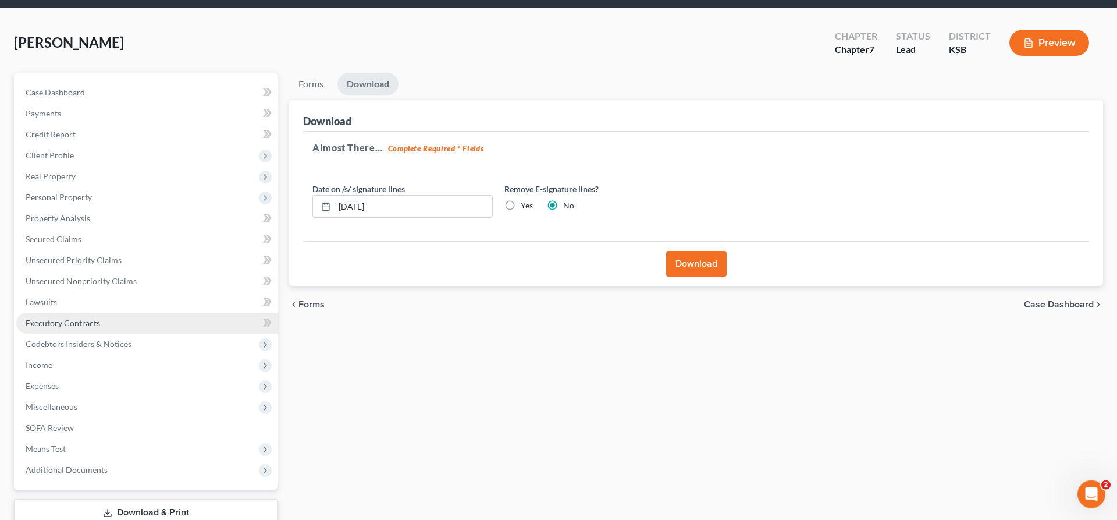
scroll to position [59, 0]
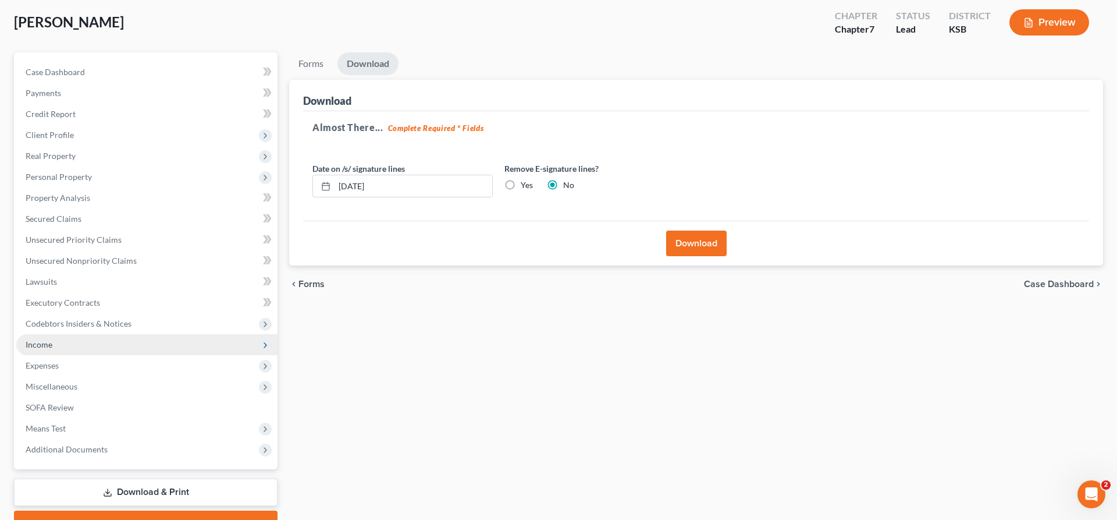
click at [44, 343] on span "Income" at bounding box center [39, 344] width 27 height 10
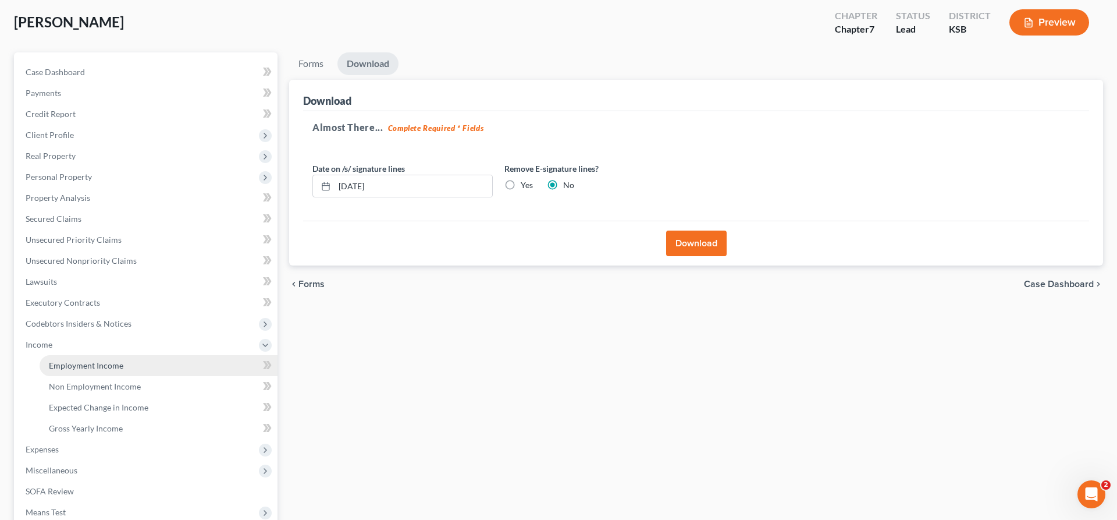
click at [64, 364] on span "Employment Income" at bounding box center [86, 365] width 74 height 10
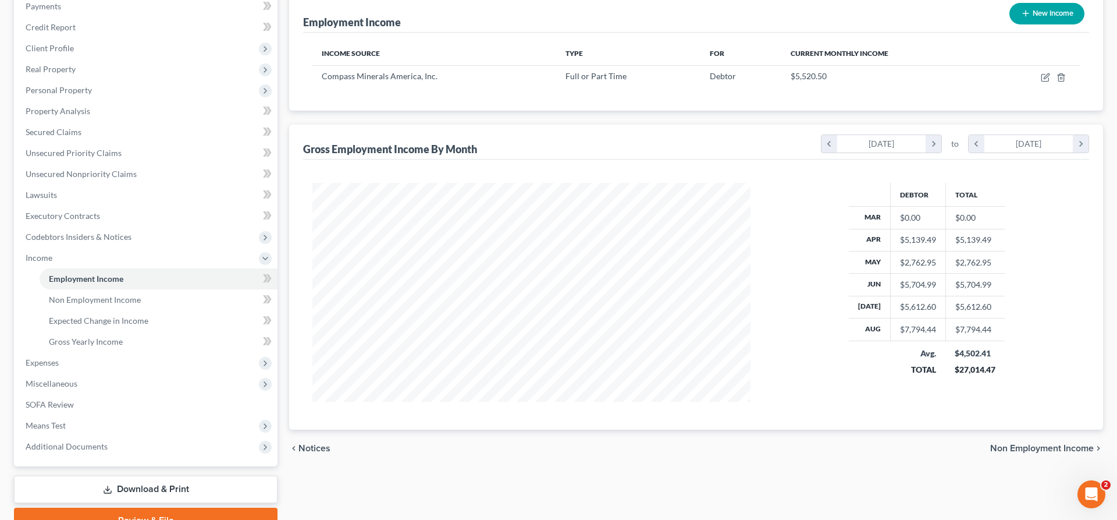
scroll to position [143, 0]
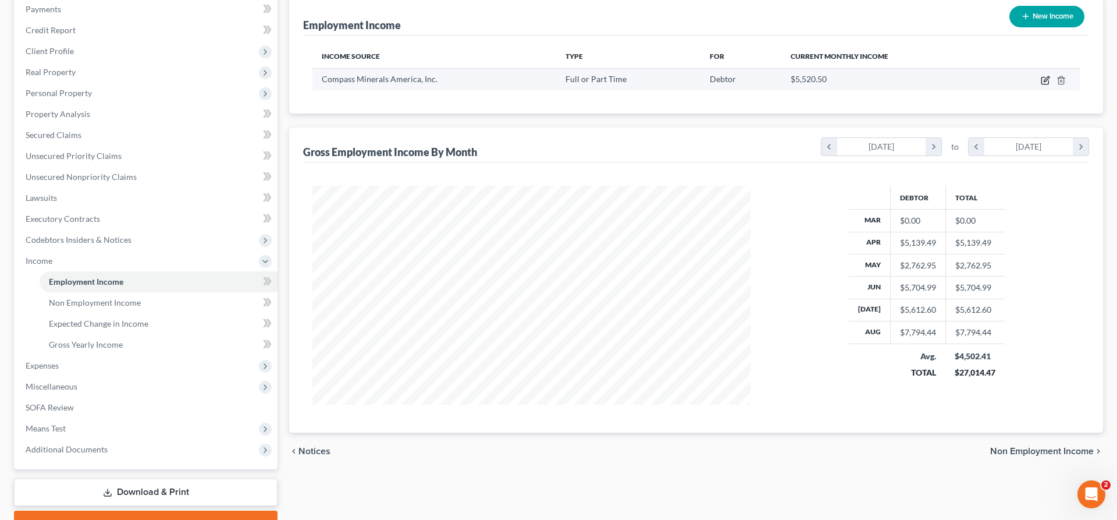
click at [1046, 80] on icon "button" at bounding box center [1045, 80] width 9 height 9
select select "0"
select select "17"
select select "1"
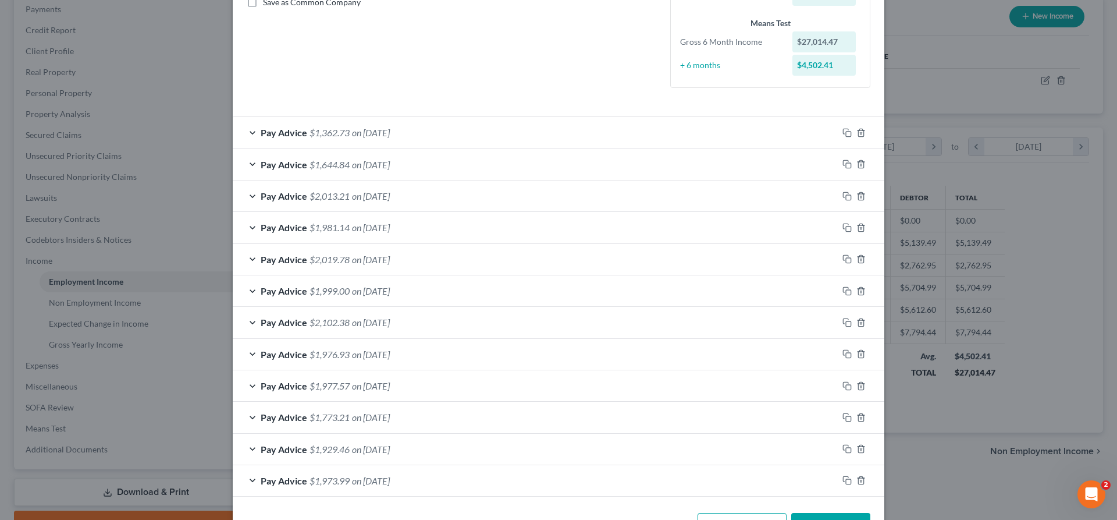
scroll to position [258, 0]
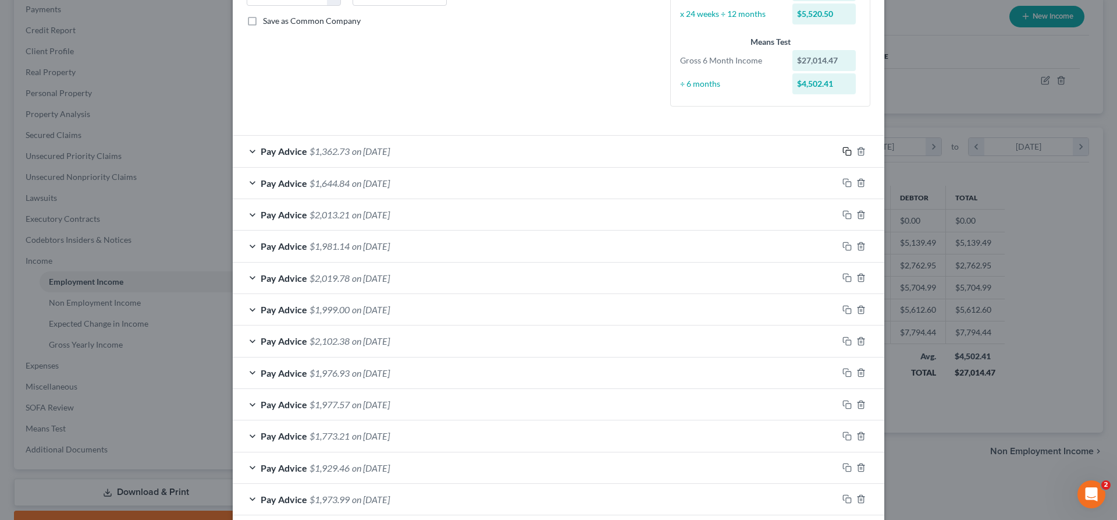
click at [845, 148] on icon "button" at bounding box center [847, 151] width 9 height 9
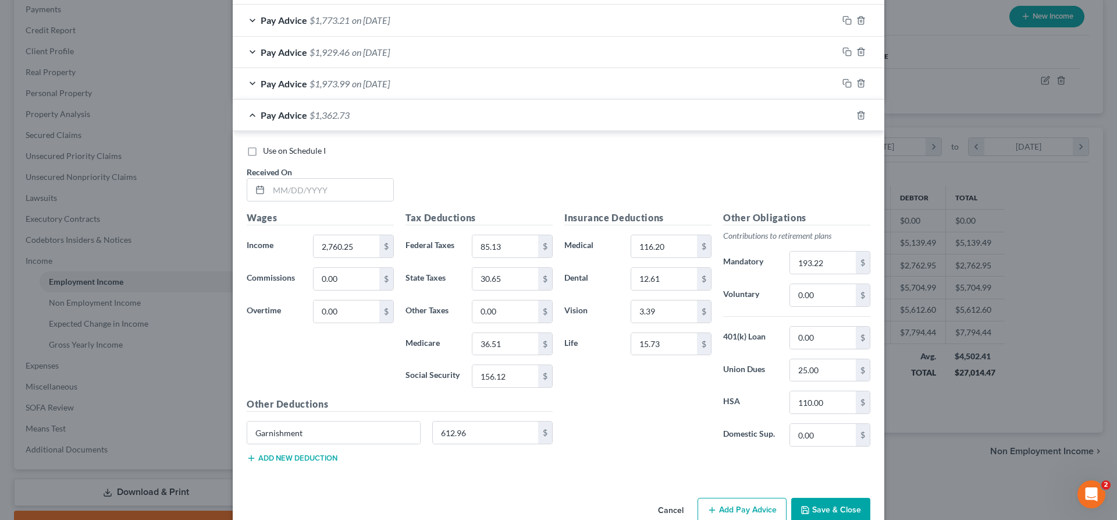
scroll to position [699, 0]
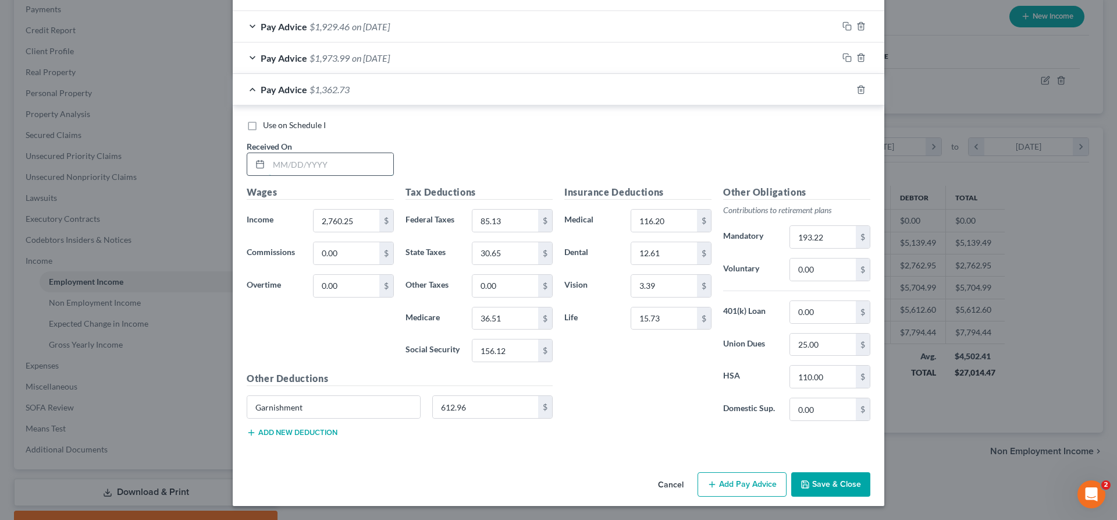
click at [310, 165] on input "text" at bounding box center [331, 164] width 125 height 22
type input "[DATE]"
type input "2,458.91"
click at [506, 213] on input "85.13" at bounding box center [506, 220] width 66 height 22
type input "51.50"
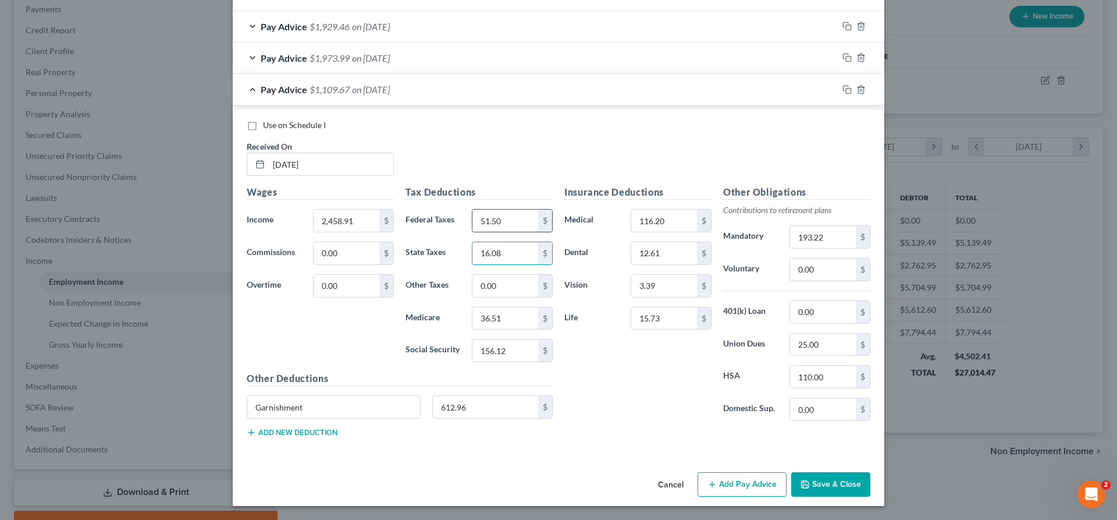
type input "16.08"
type input "32.14"
type input "137.43"
click at [833, 236] on input "193.22" at bounding box center [823, 237] width 66 height 22
type input "172.12"
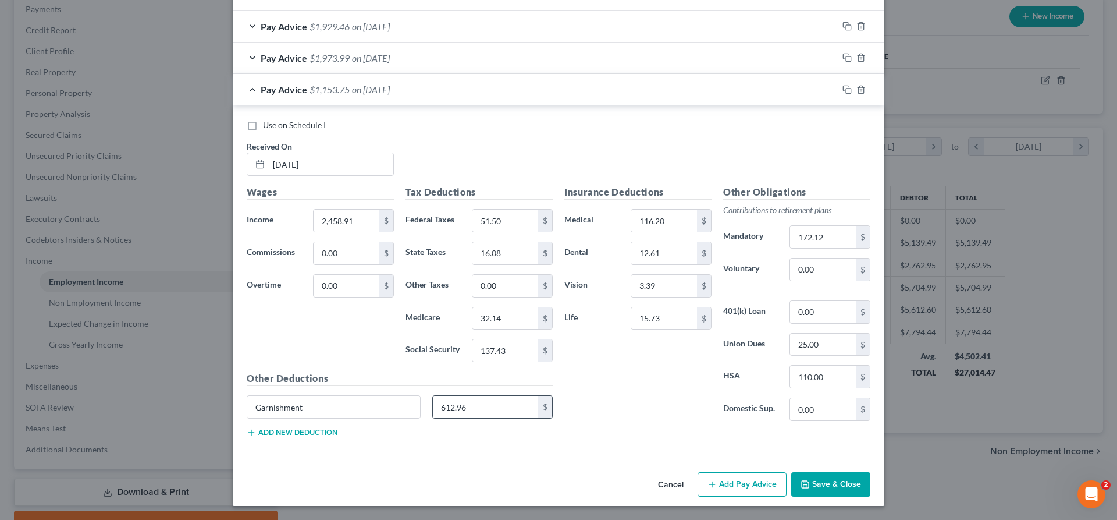
drag, startPoint x: 486, startPoint y: 402, endPoint x: 421, endPoint y: 402, distance: 65.2
click at [433, 402] on input "612.96" at bounding box center [486, 407] width 106 height 22
click at [848, 89] on icon "button" at bounding box center [847, 89] width 9 height 9
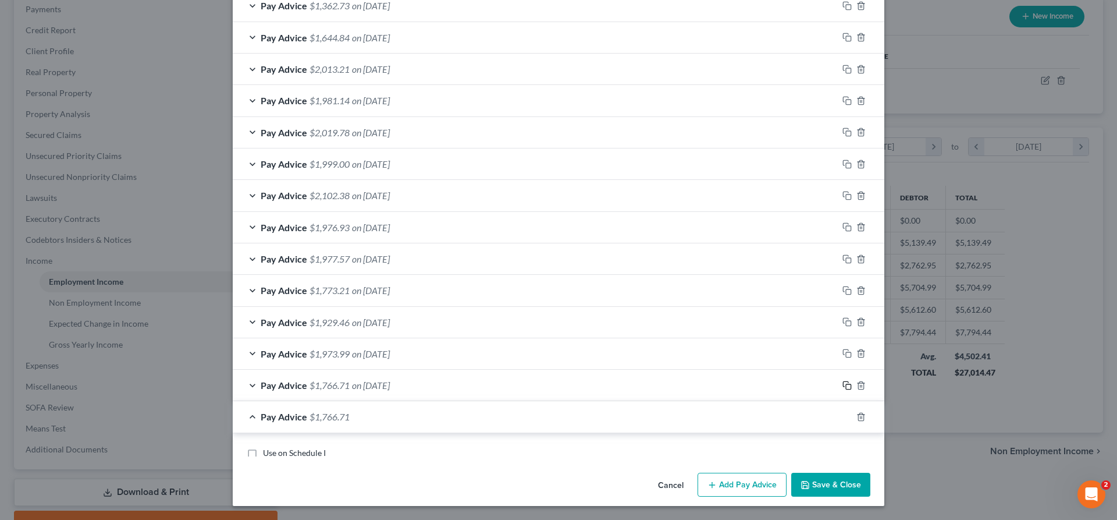
scroll to position [449, 0]
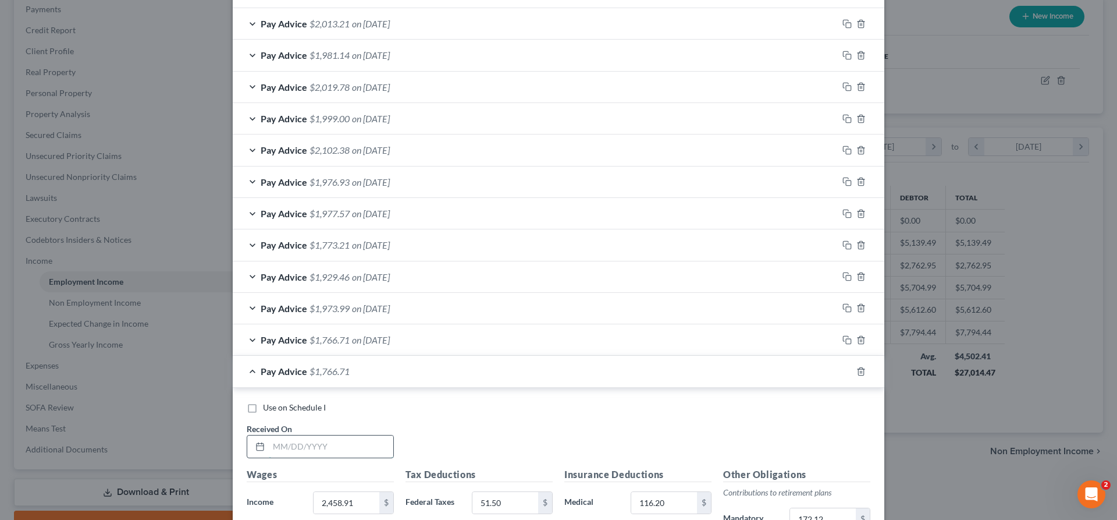
click at [359, 449] on input "text" at bounding box center [331, 446] width 125 height 22
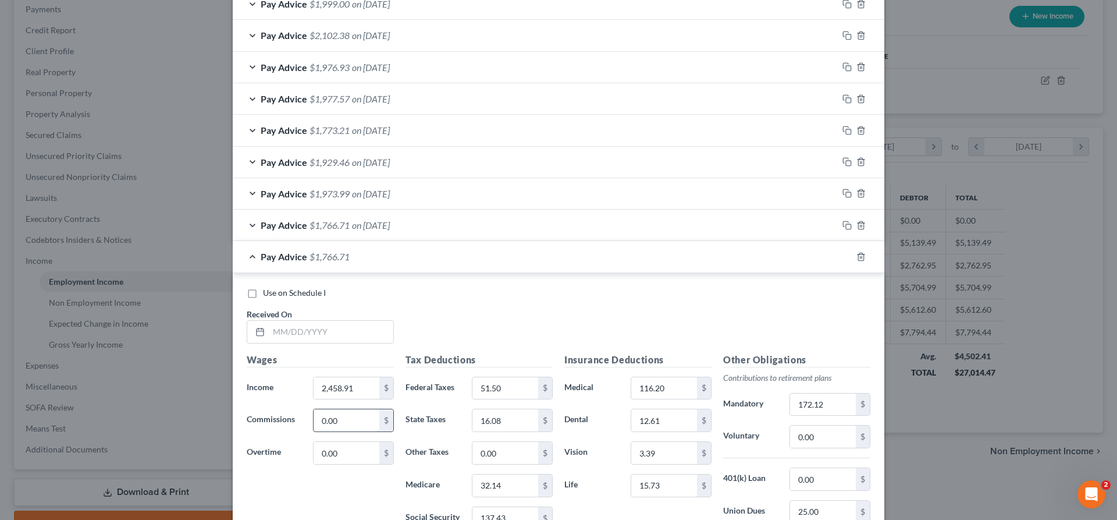
scroll to position [567, 0]
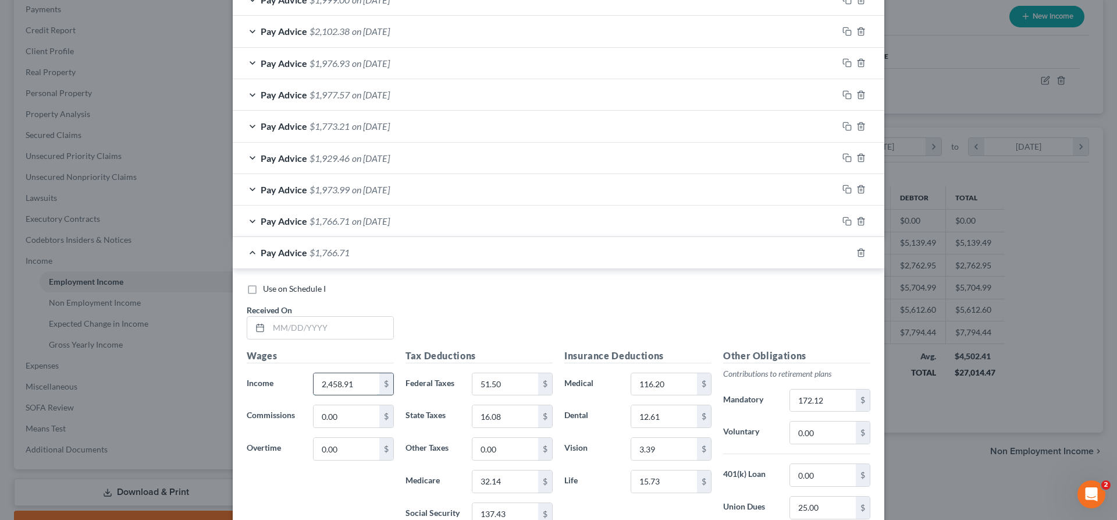
click at [363, 382] on input "2,458.91" at bounding box center [347, 384] width 66 height 22
type input "2,722.72"
click at [527, 381] on input "51.50" at bounding box center [506, 384] width 66 height 22
type input "80.94"
type input "28.83"
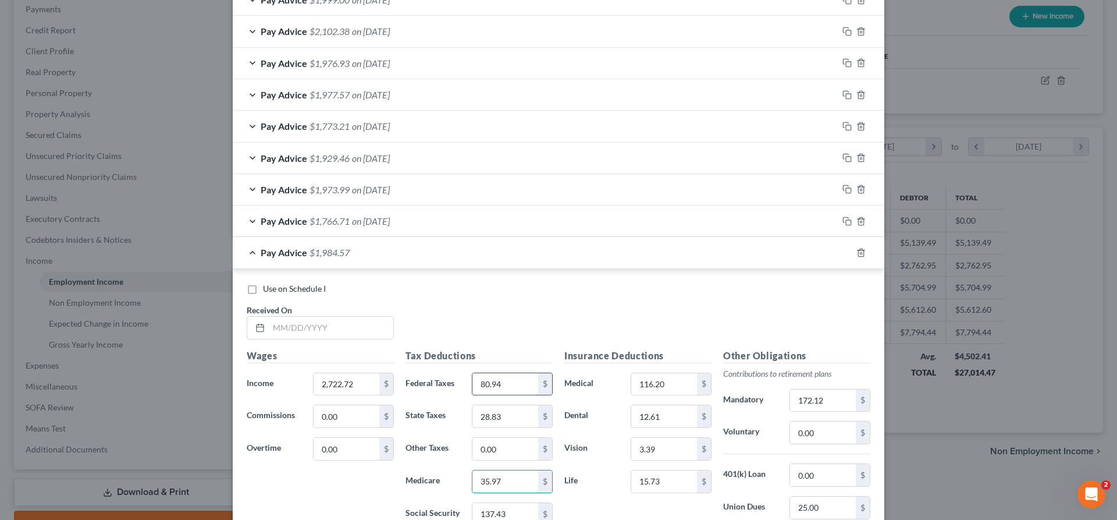
type input "35.97"
type input "153.79"
click at [818, 403] on input "172.12" at bounding box center [823, 400] width 66 height 22
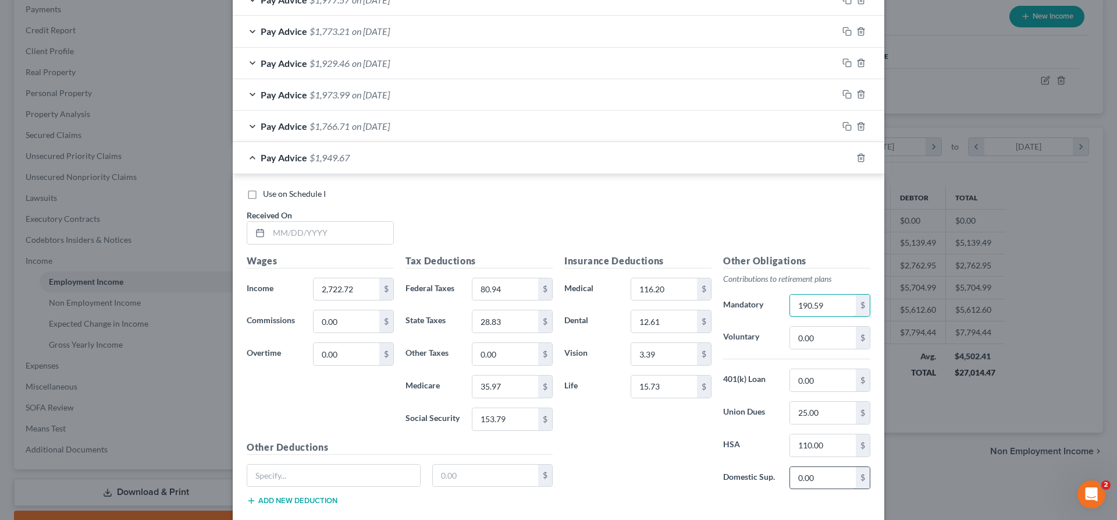
scroll to position [730, 0]
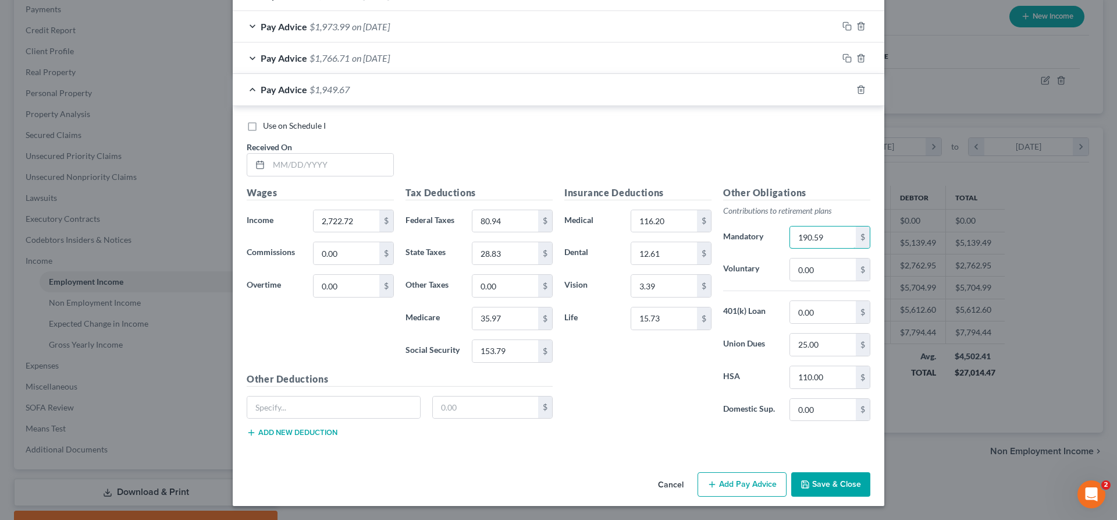
type input "190.59"
click at [828, 482] on button "Save & Close" at bounding box center [830, 484] width 79 height 24
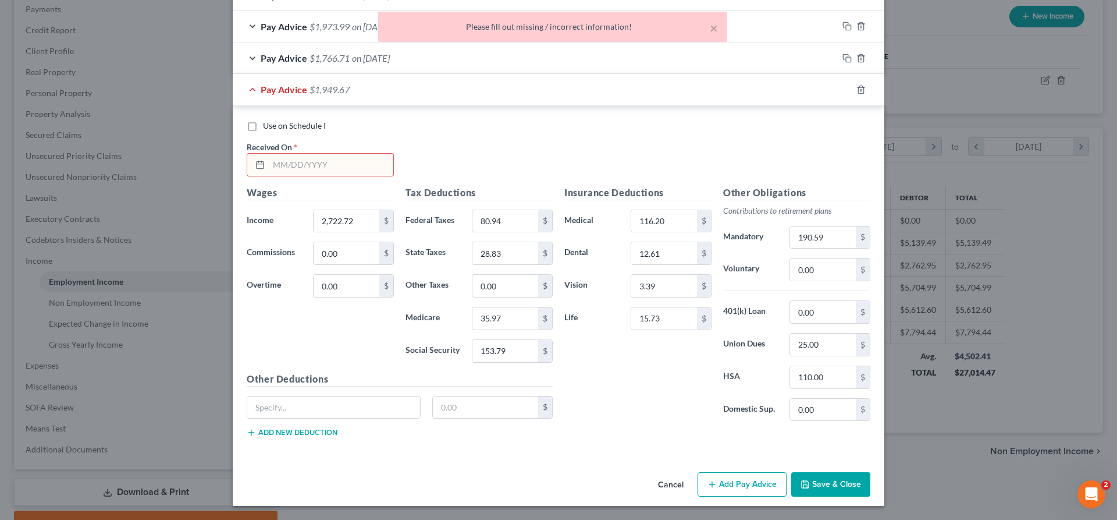
click at [372, 166] on input "text" at bounding box center [331, 165] width 125 height 22
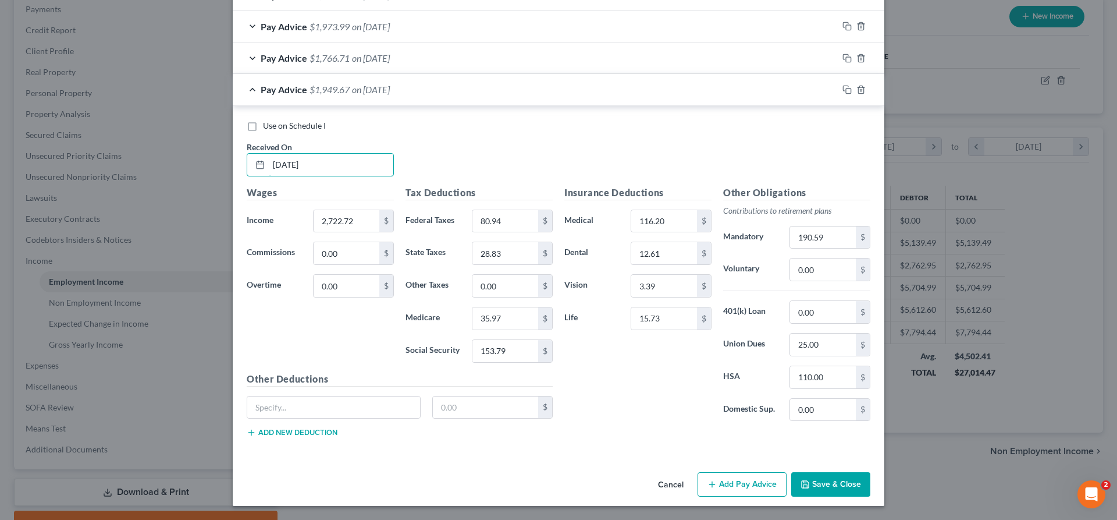
type input "[DATE]"
click at [837, 480] on button "Save & Close" at bounding box center [830, 484] width 79 height 24
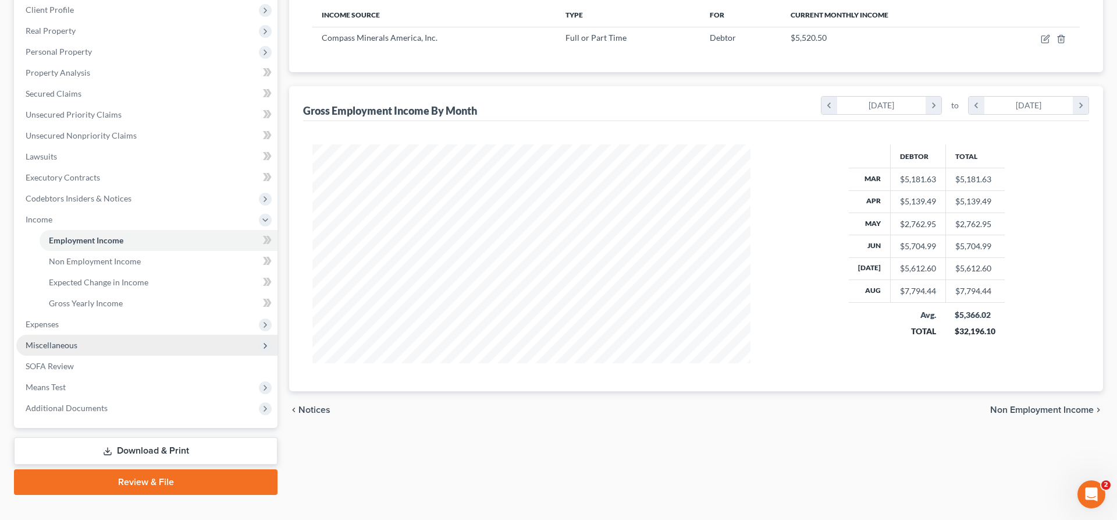
scroll to position [203, 0]
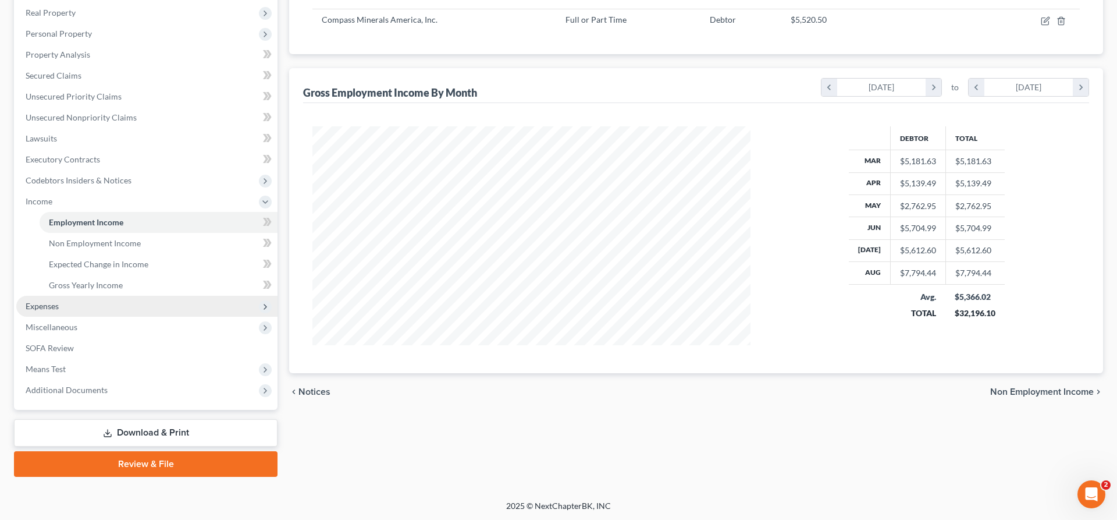
click at [40, 303] on span "Expenses" at bounding box center [42, 306] width 33 height 10
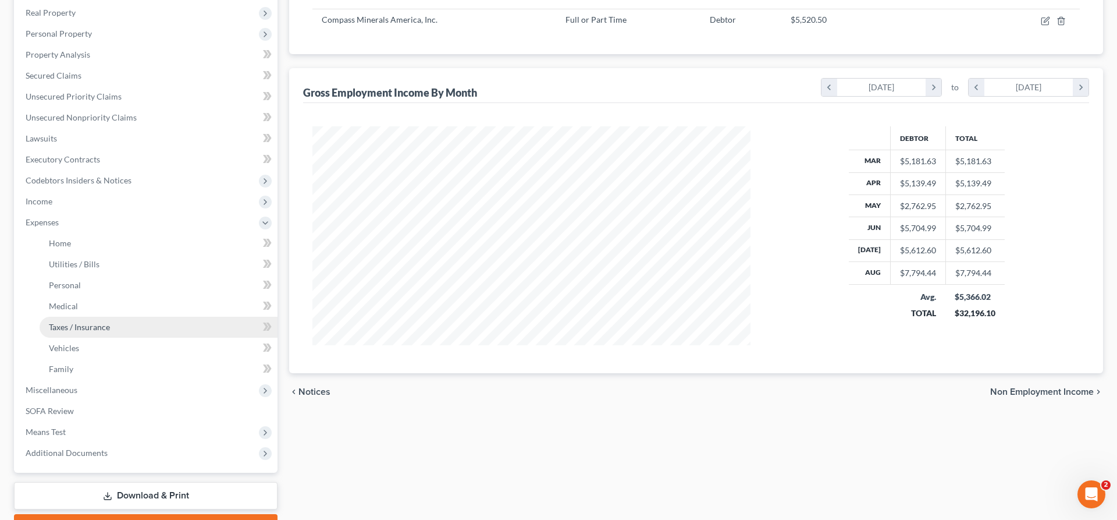
click at [95, 319] on link "Taxes / Insurance" at bounding box center [159, 327] width 238 height 21
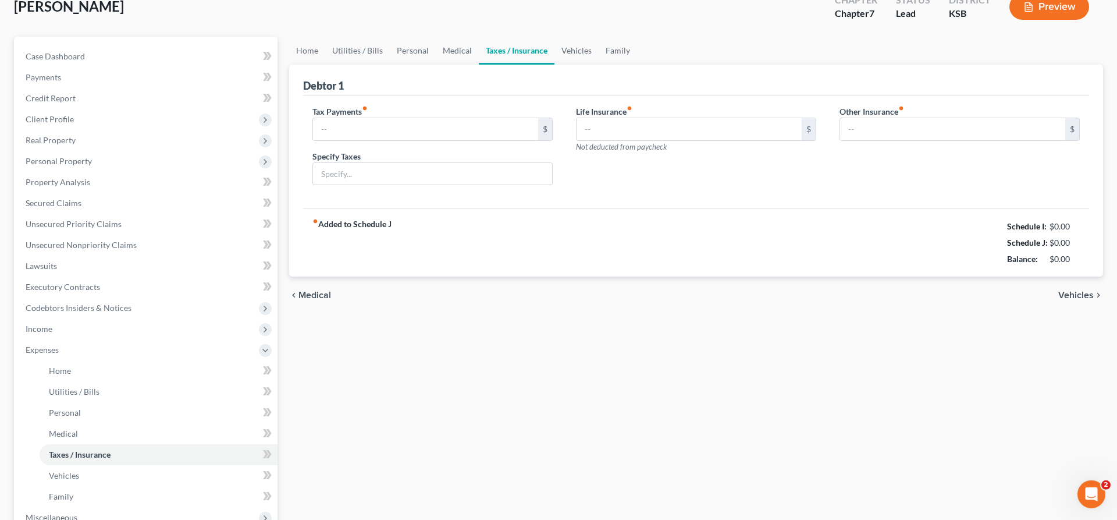
type input "350.00"
type input "0.00"
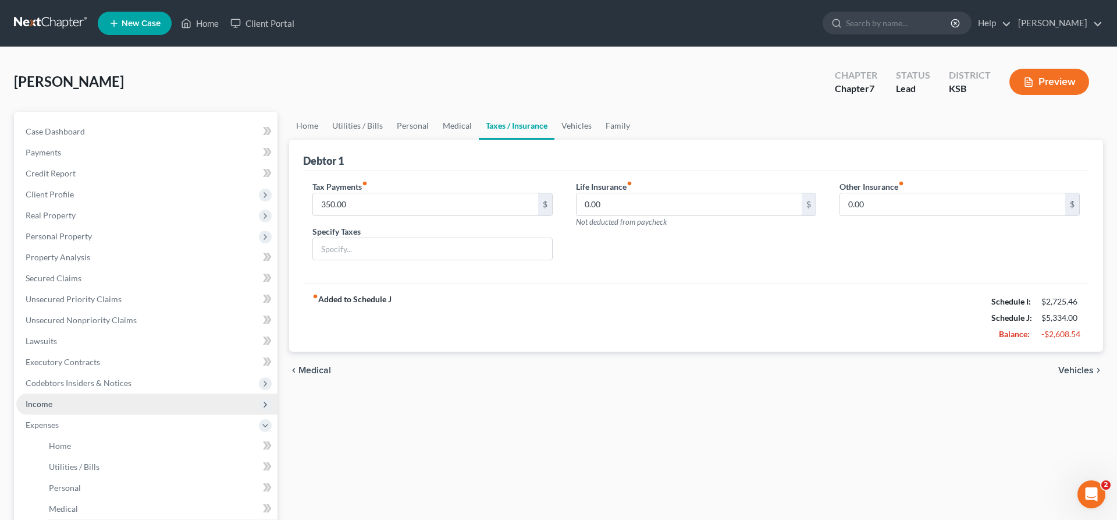
click at [39, 403] on span "Income" at bounding box center [39, 404] width 27 height 10
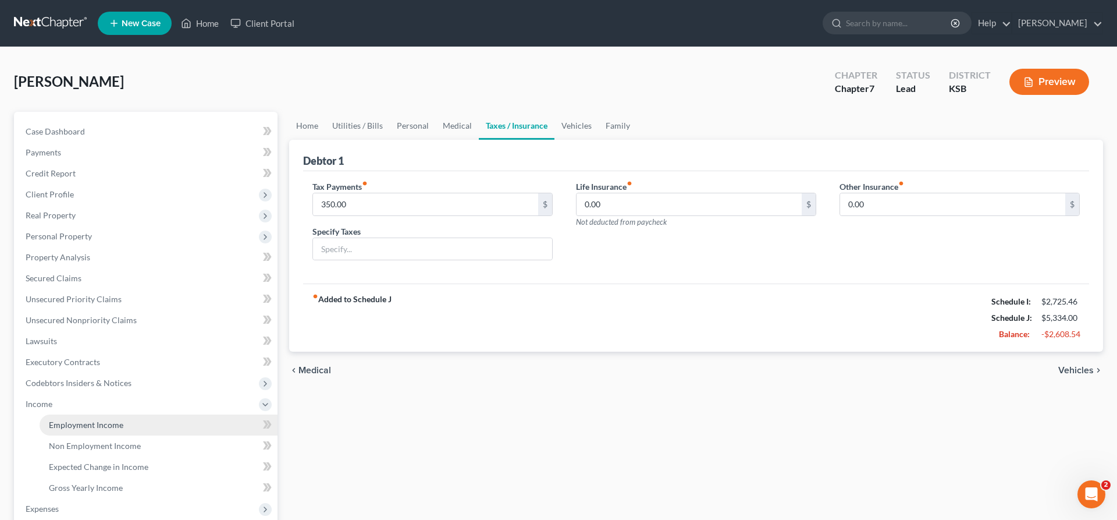
click at [82, 424] on span "Employment Income" at bounding box center [86, 425] width 74 height 10
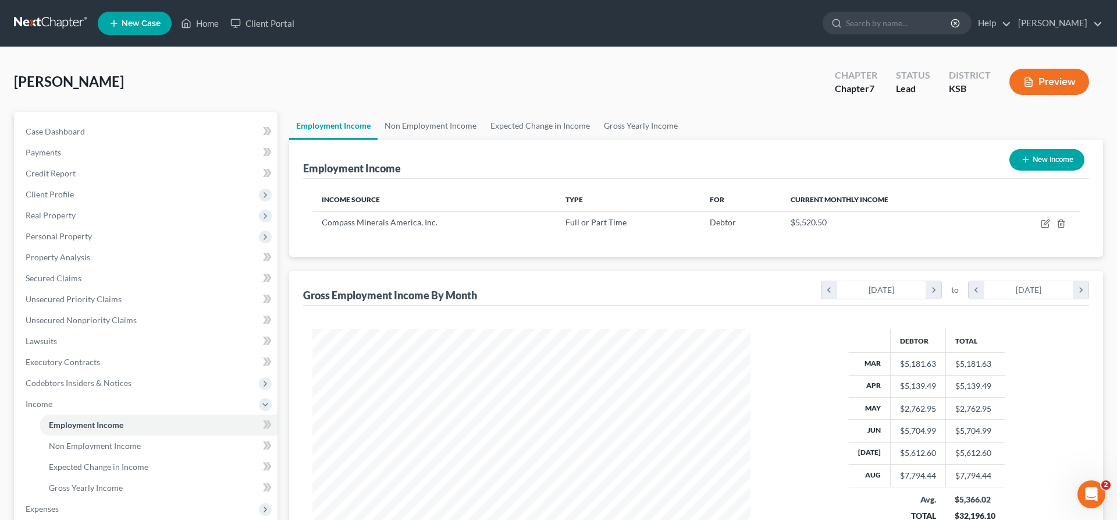
scroll to position [219, 461]
click at [1042, 223] on icon "button" at bounding box center [1045, 224] width 7 height 7
select select "0"
select select "17"
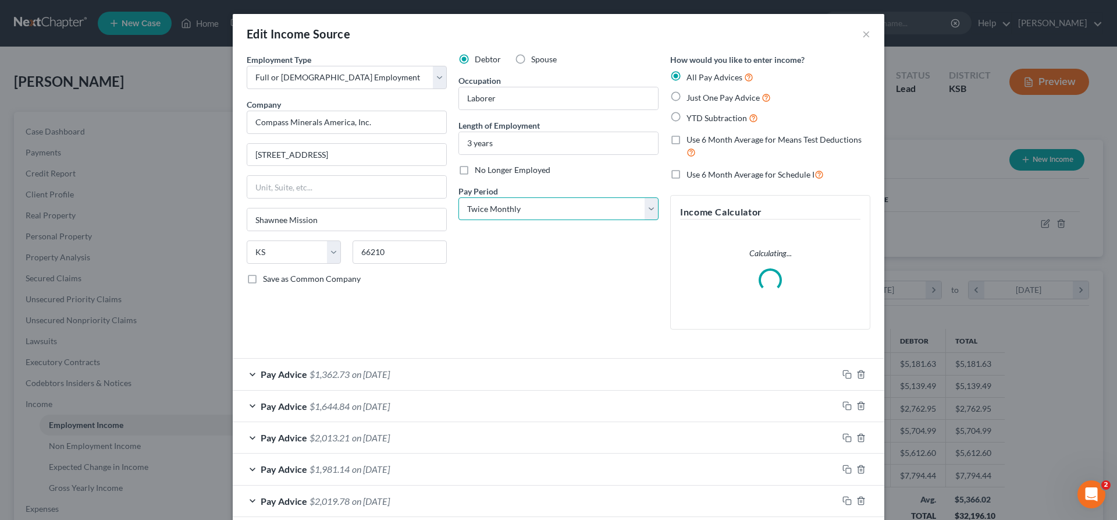
click at [459, 197] on select "Select Monthly Twice Monthly Every Other Week Weekly" at bounding box center [559, 208] width 200 height 23
select select "2"
click option "Every Other Week" at bounding box center [0, 0] width 0 height 0
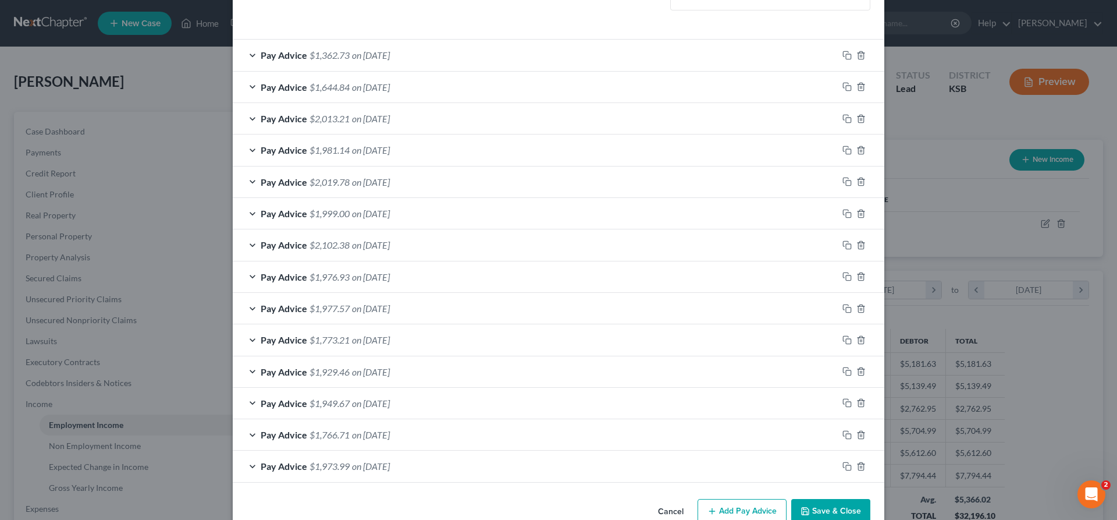
scroll to position [383, 0]
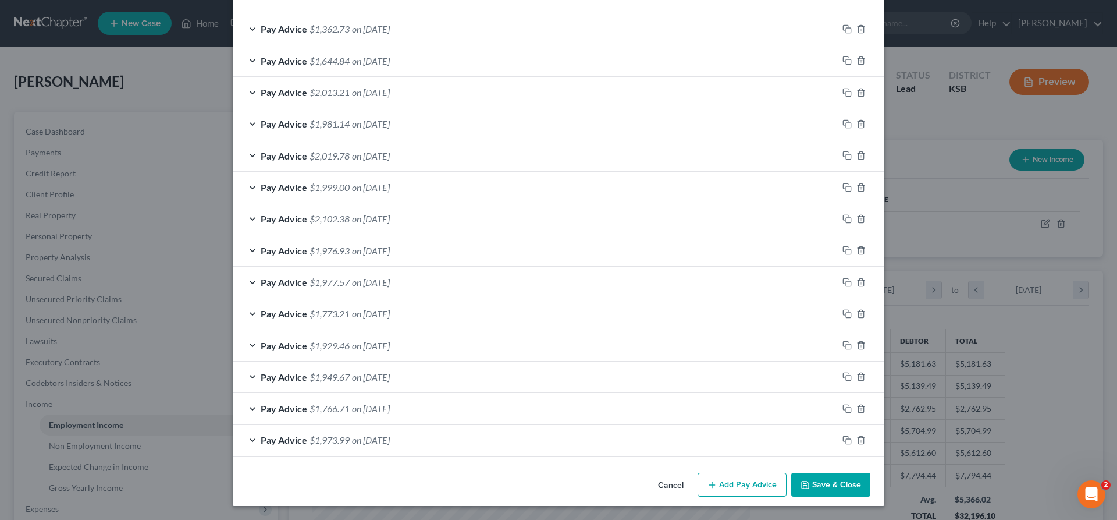
click at [835, 475] on button "Save & Close" at bounding box center [830, 485] width 79 height 24
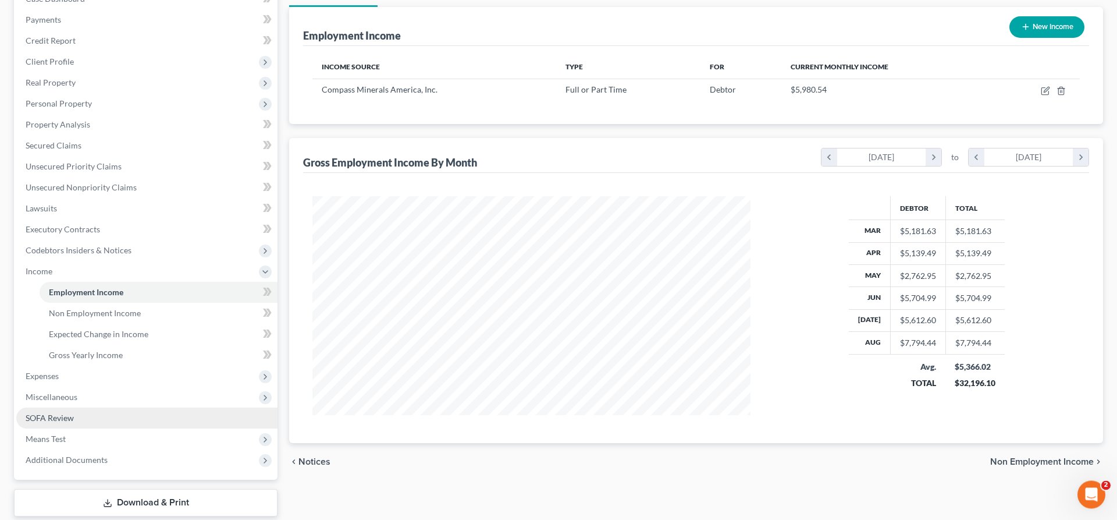
scroll to position [143, 0]
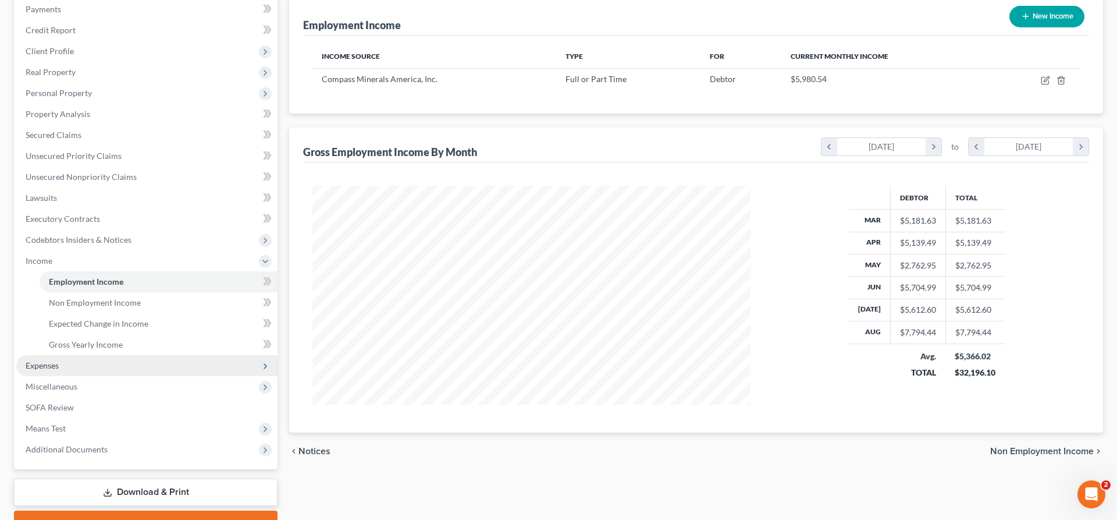
click at [23, 361] on span "Expenses" at bounding box center [146, 365] width 261 height 21
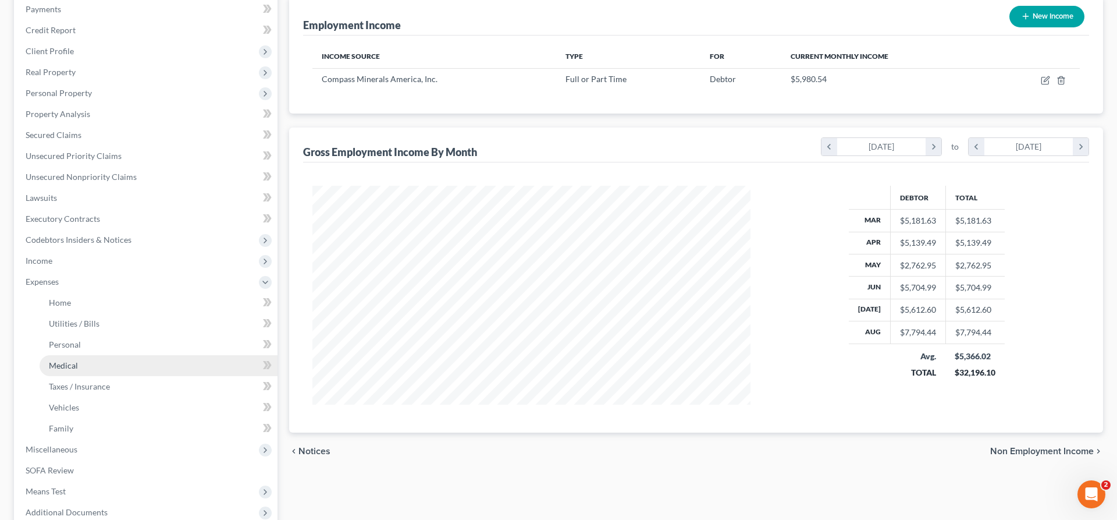
click at [65, 361] on span "Medical" at bounding box center [63, 365] width 29 height 10
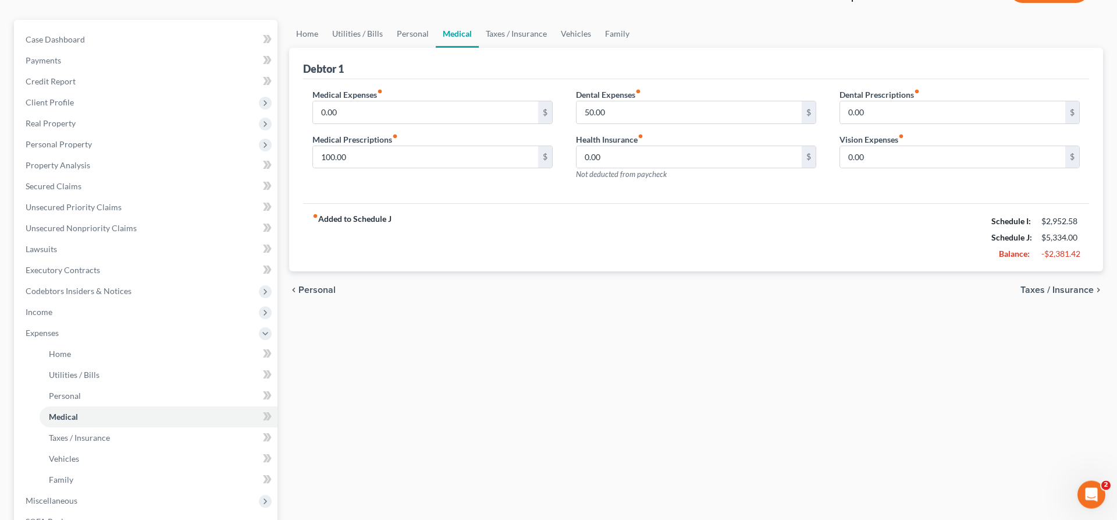
scroll to position [237, 0]
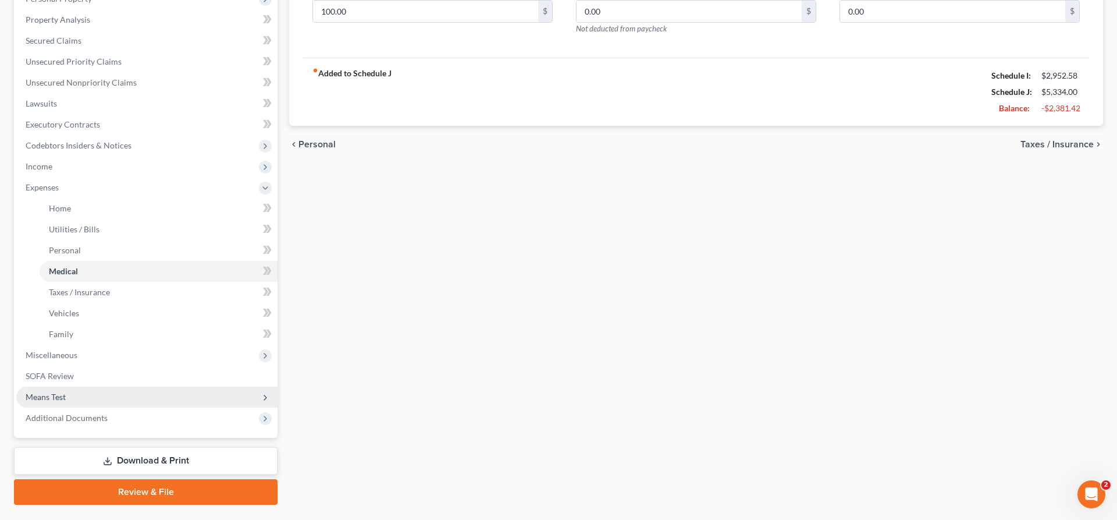
click at [56, 399] on span "Means Test" at bounding box center [46, 397] width 40 height 10
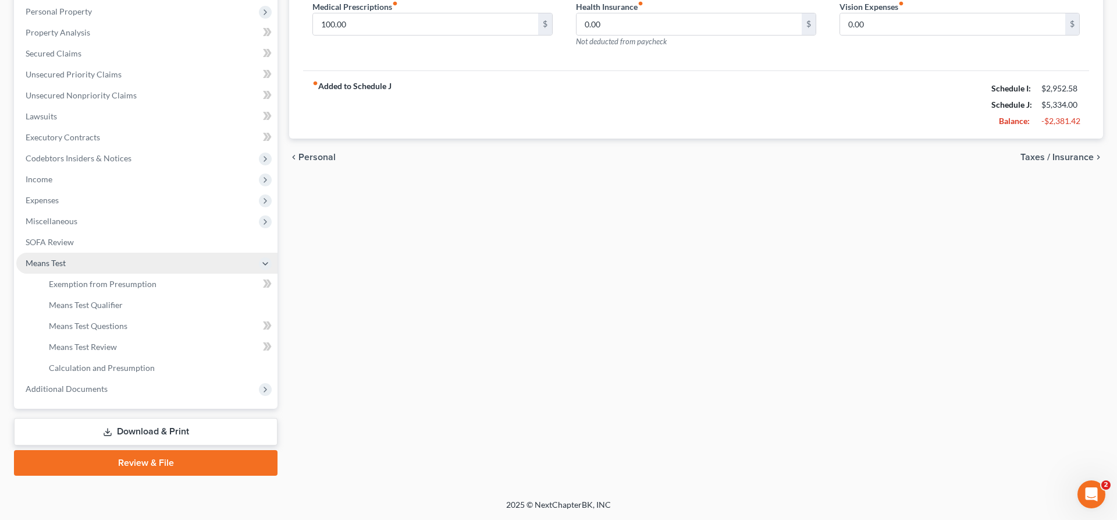
scroll to position [223, 0]
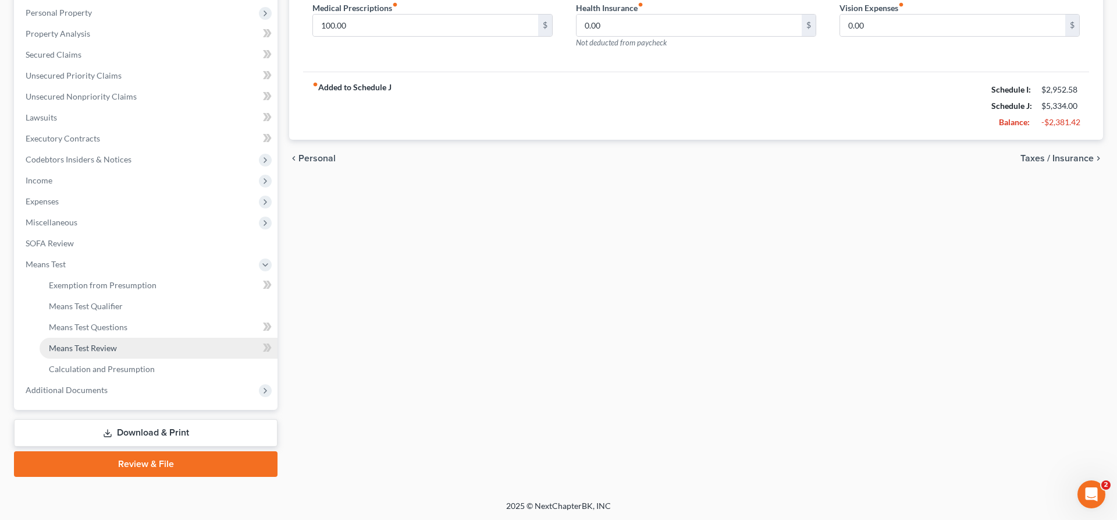
click at [107, 341] on link "Means Test Review" at bounding box center [159, 348] width 238 height 21
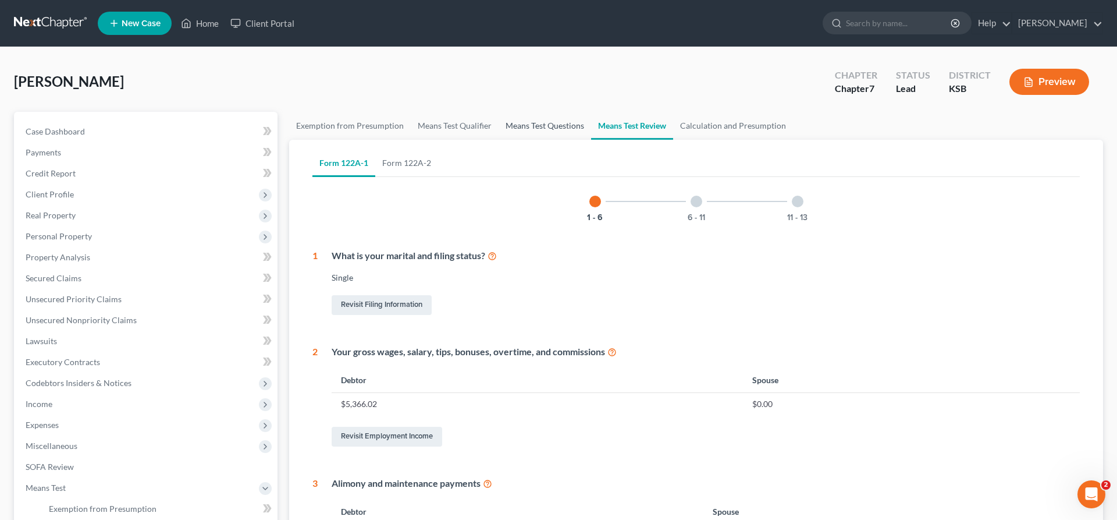
click at [570, 119] on link "Means Test Questions" at bounding box center [545, 126] width 93 height 28
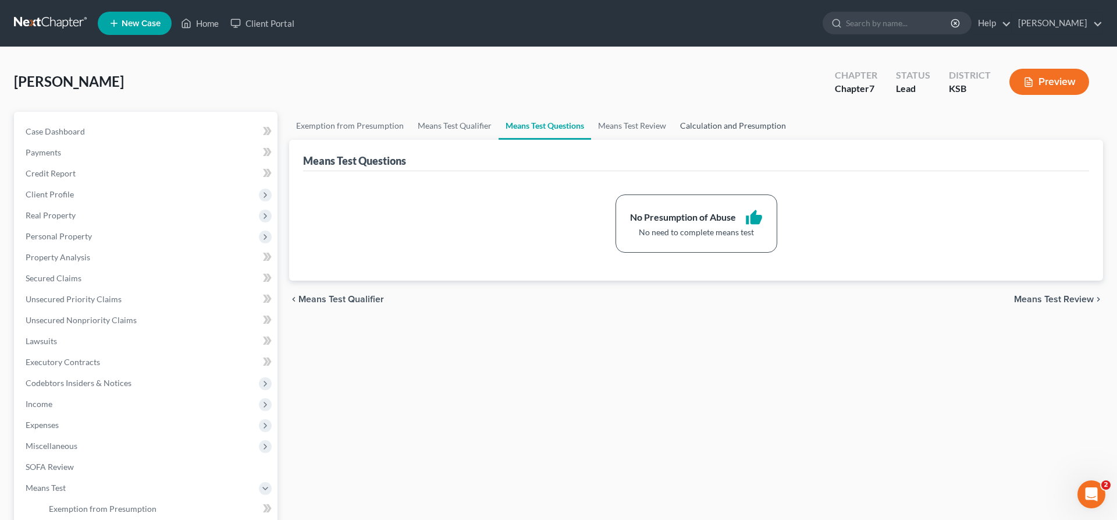
click at [679, 121] on link "Calculation and Presumption" at bounding box center [733, 126] width 120 height 28
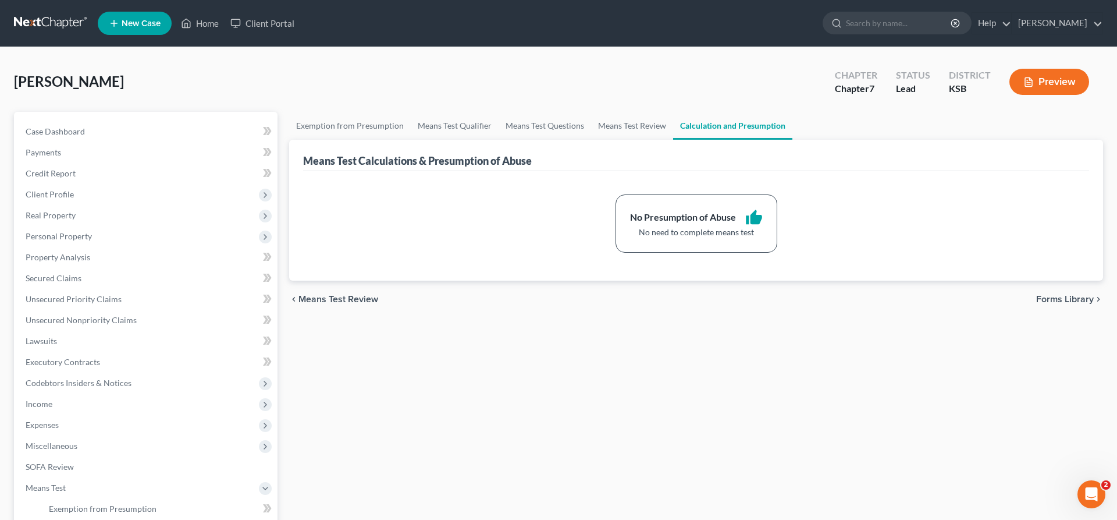
click at [711, 121] on link "Calculation and Presumption" at bounding box center [732, 126] width 119 height 28
click at [446, 126] on link "Means Test Qualifier" at bounding box center [455, 126] width 88 height 28
